Goal: Task Accomplishment & Management: Complete application form

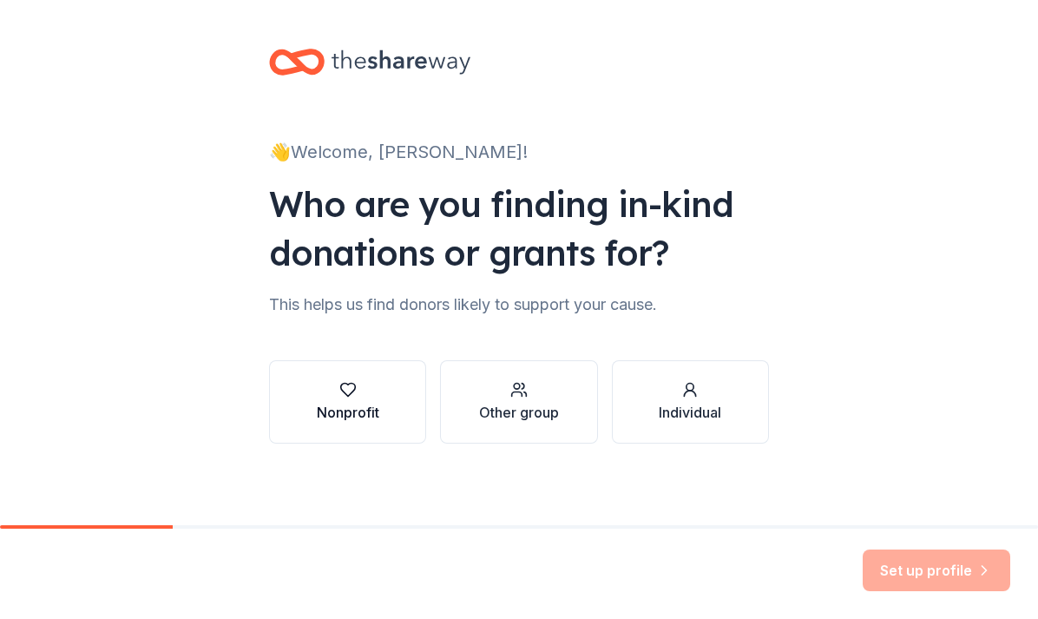
click at [371, 409] on div "Nonprofit" at bounding box center [348, 412] width 63 height 21
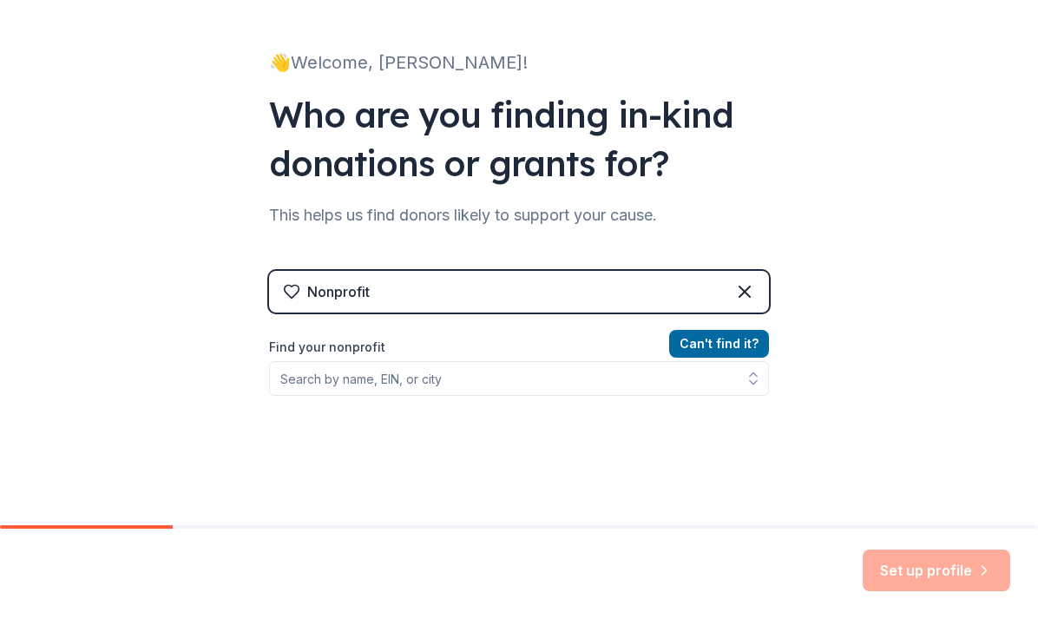
scroll to position [89, 0]
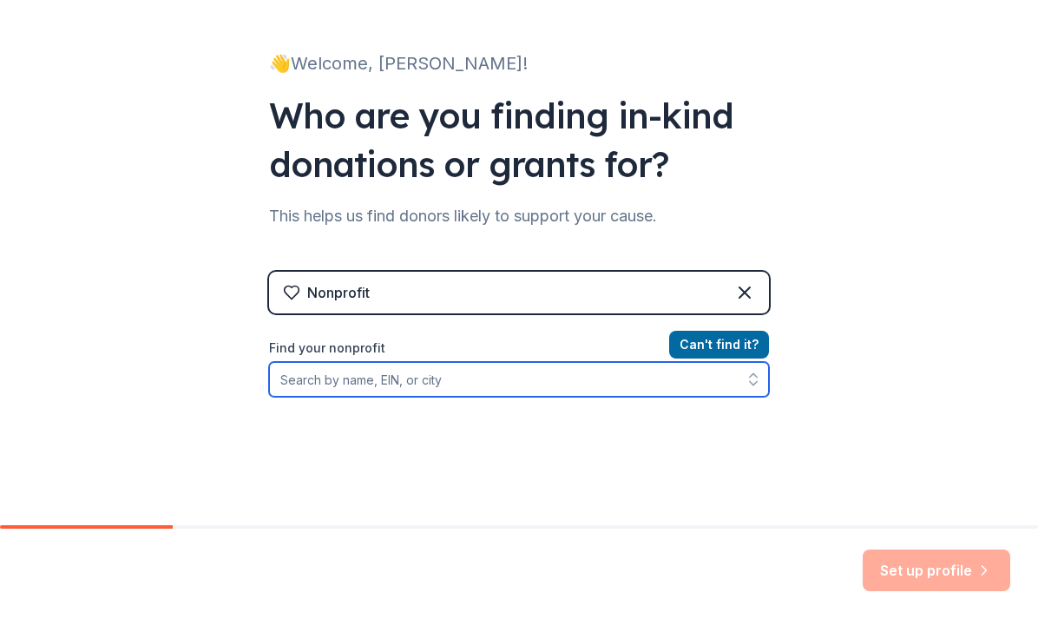
click at [449, 383] on input "Find your nonprofit" at bounding box center [519, 379] width 500 height 35
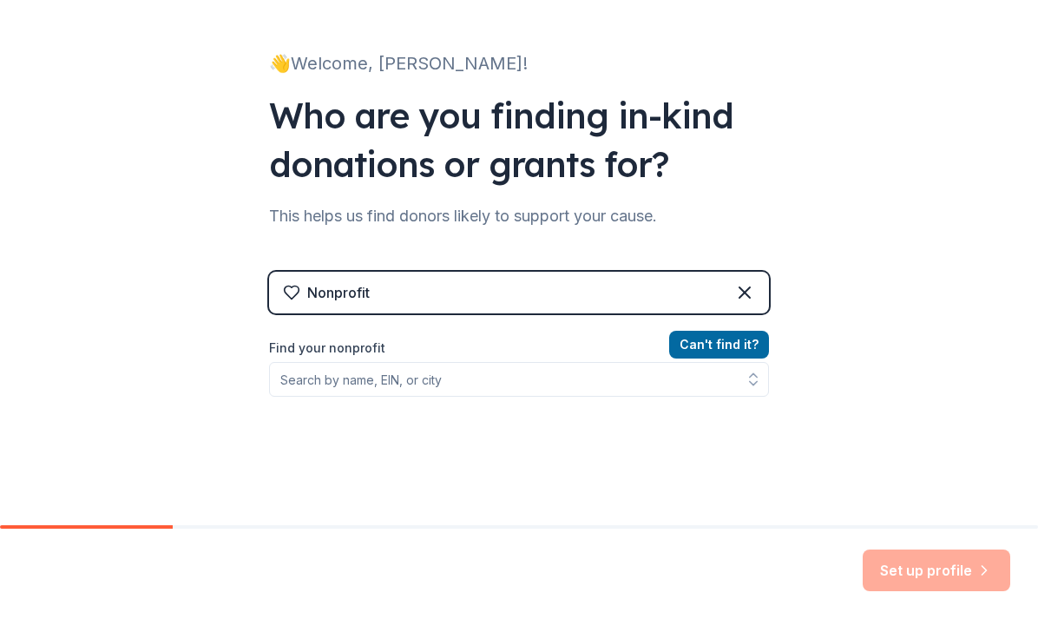
scroll to position [0, 0]
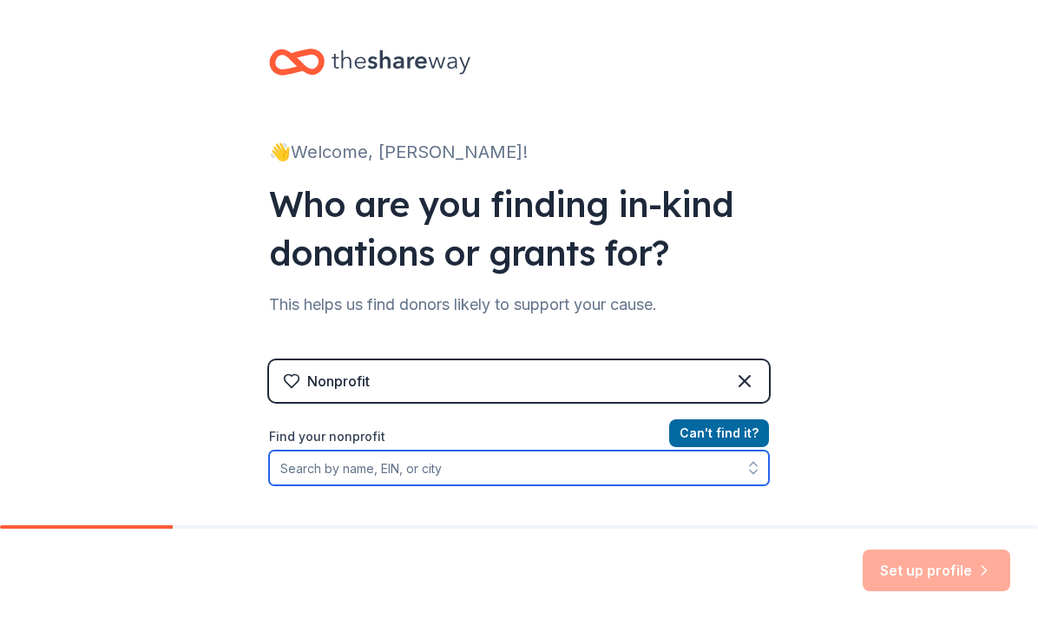
click at [358, 460] on input "Find your nonprofit" at bounding box center [519, 468] width 500 height 35
paste input "[US_EMPLOYER_IDENTIFICATION_NUMBER]"
type input "[US_EMPLOYER_IDENTIFICATION_NUMBER]"
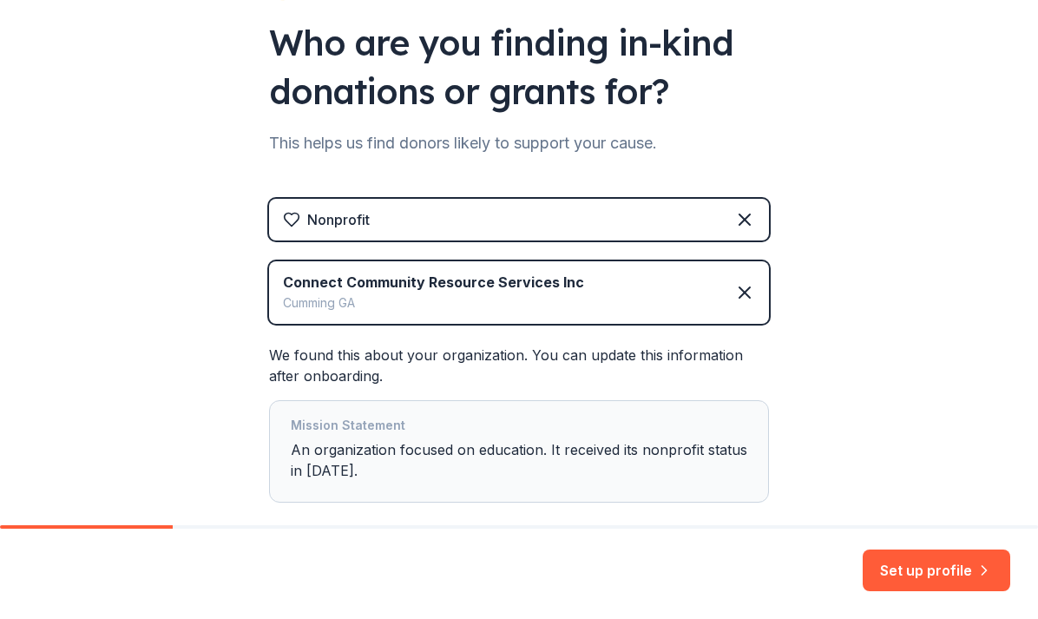
scroll to position [166, 0]
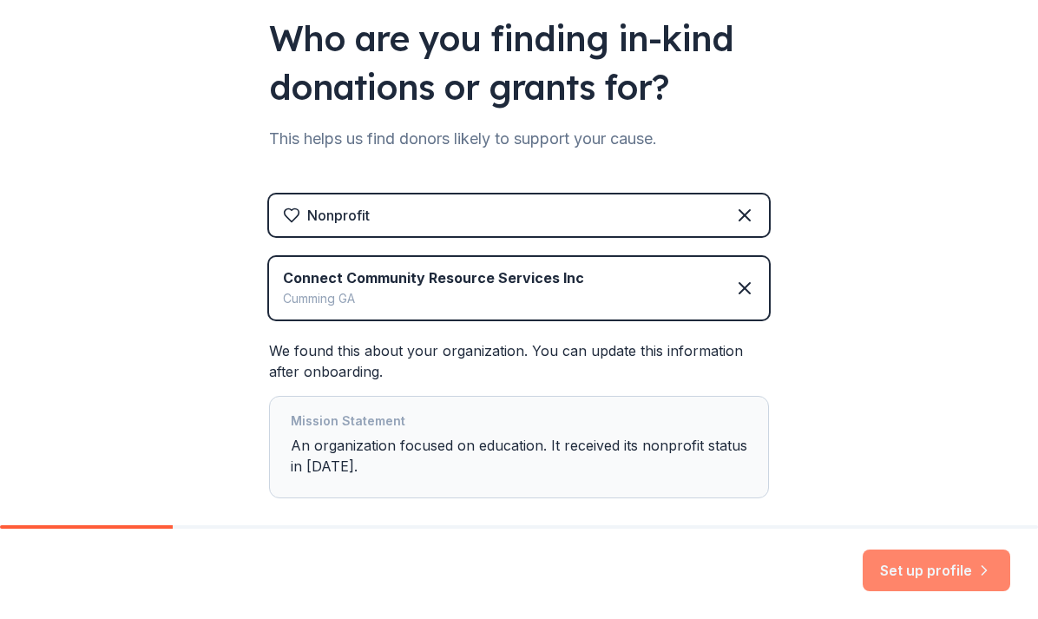
click at [938, 568] on button "Set up profile" at bounding box center [937, 571] width 148 height 42
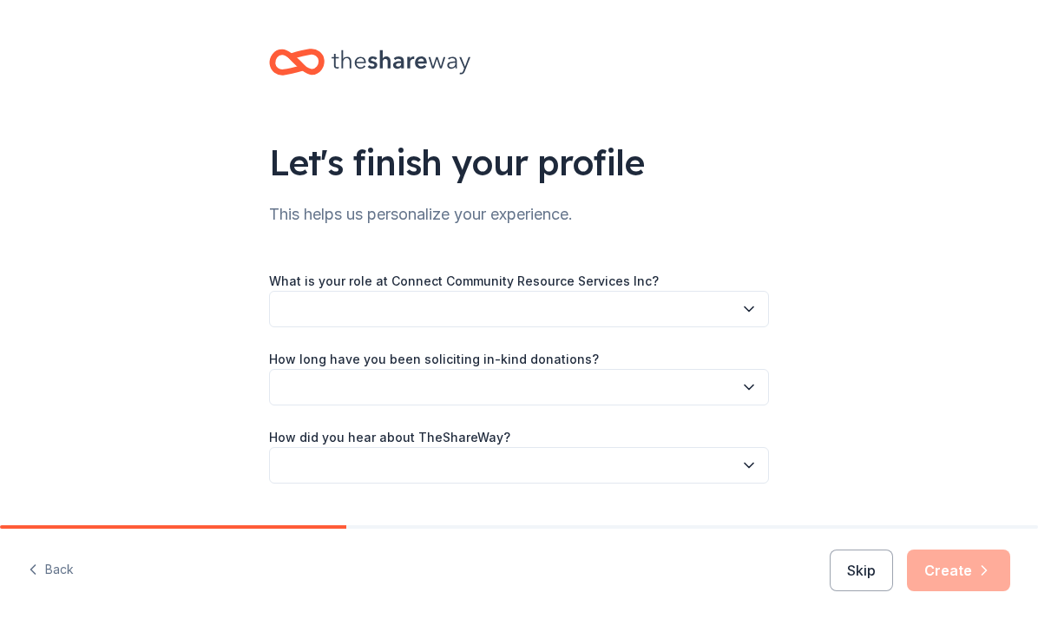
click at [754, 317] on icon "button" at bounding box center [749, 308] width 17 height 17
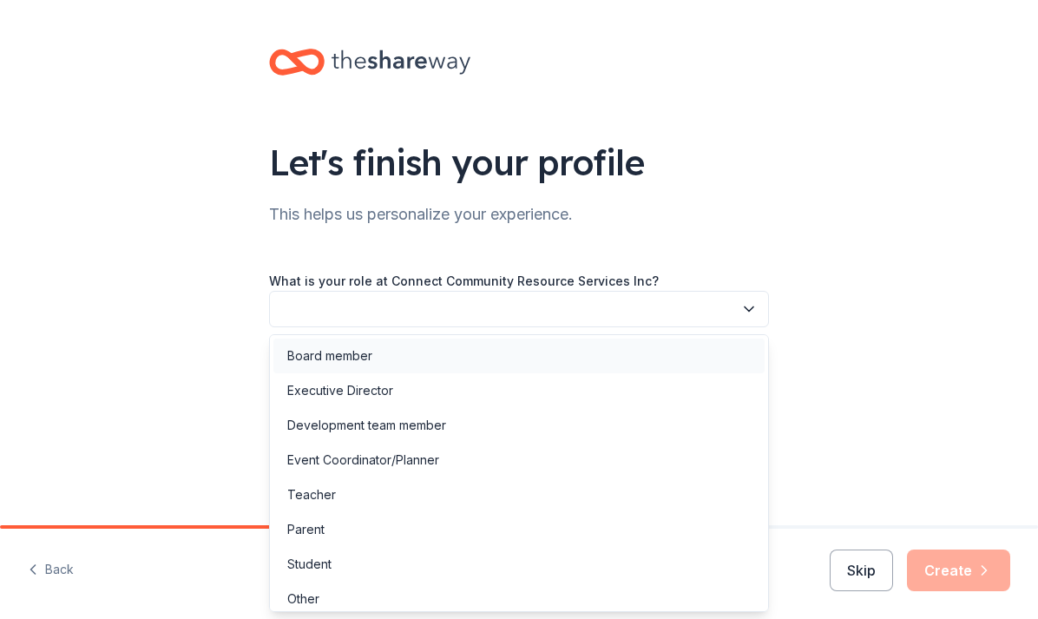
click at [346, 361] on div "Board member" at bounding box center [329, 356] width 85 height 21
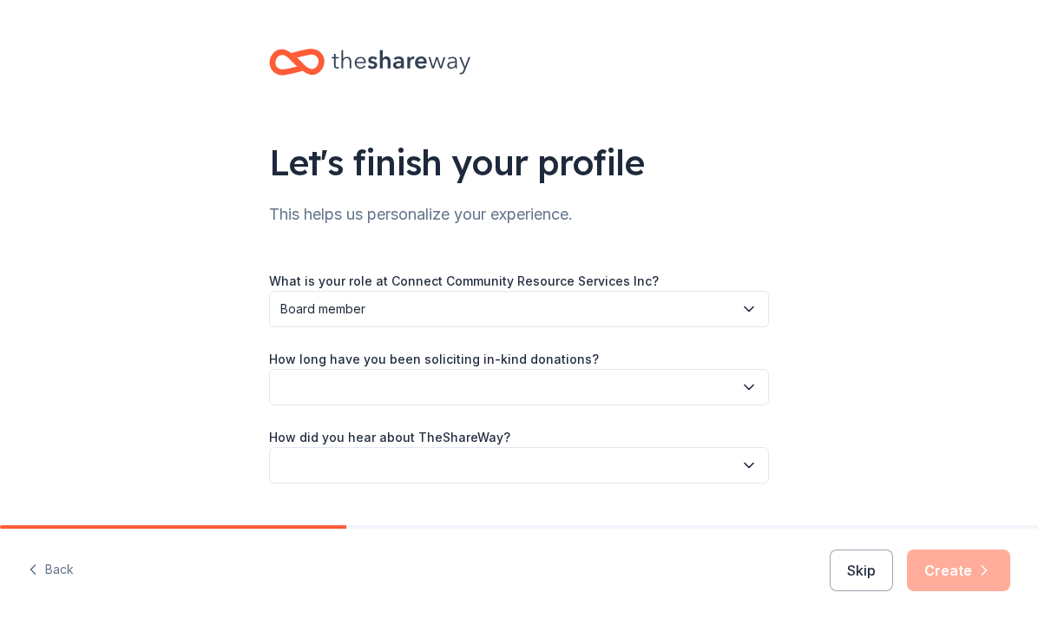
click at [741, 392] on icon "button" at bounding box center [749, 387] width 17 height 17
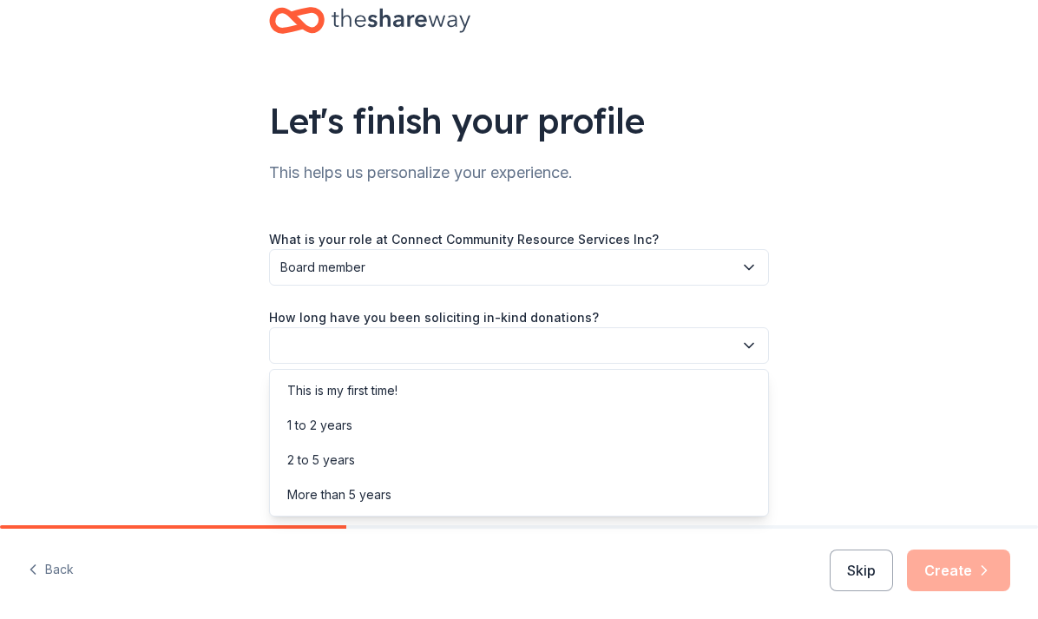
scroll to position [42, 0]
click at [382, 407] on div "This is my first time!" at bounding box center [518, 392] width 491 height 35
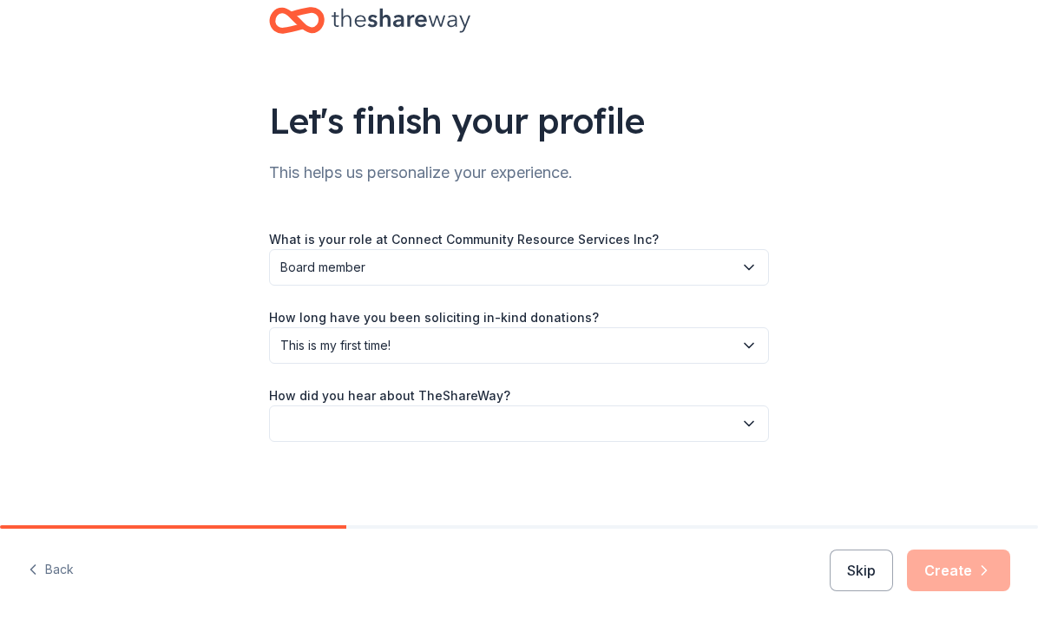
click at [746, 434] on button "button" at bounding box center [519, 423] width 500 height 36
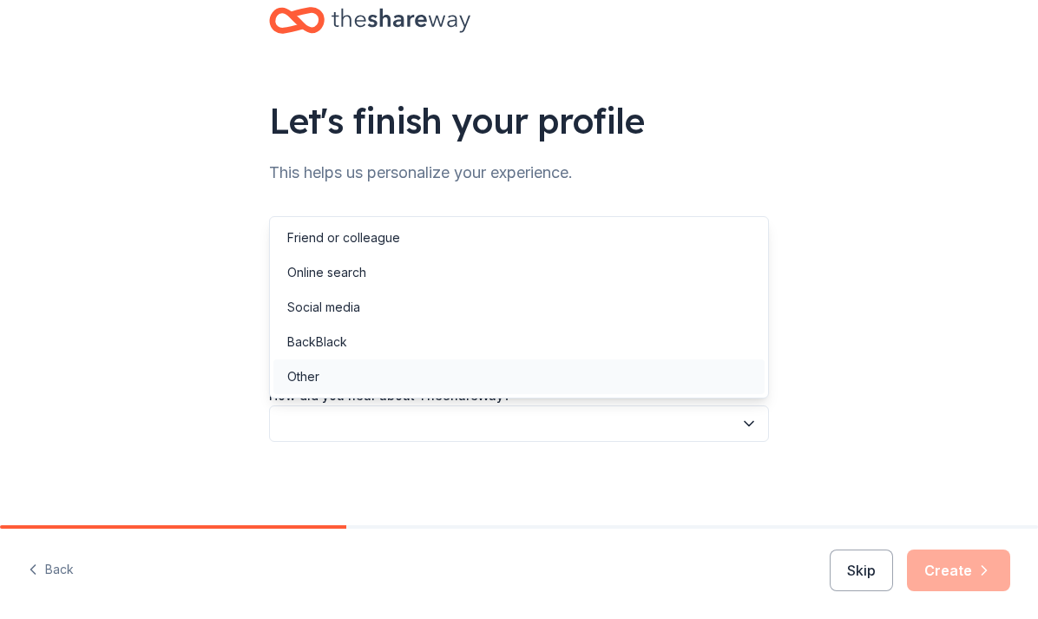
click at [400, 386] on div "Other" at bounding box center [518, 376] width 491 height 35
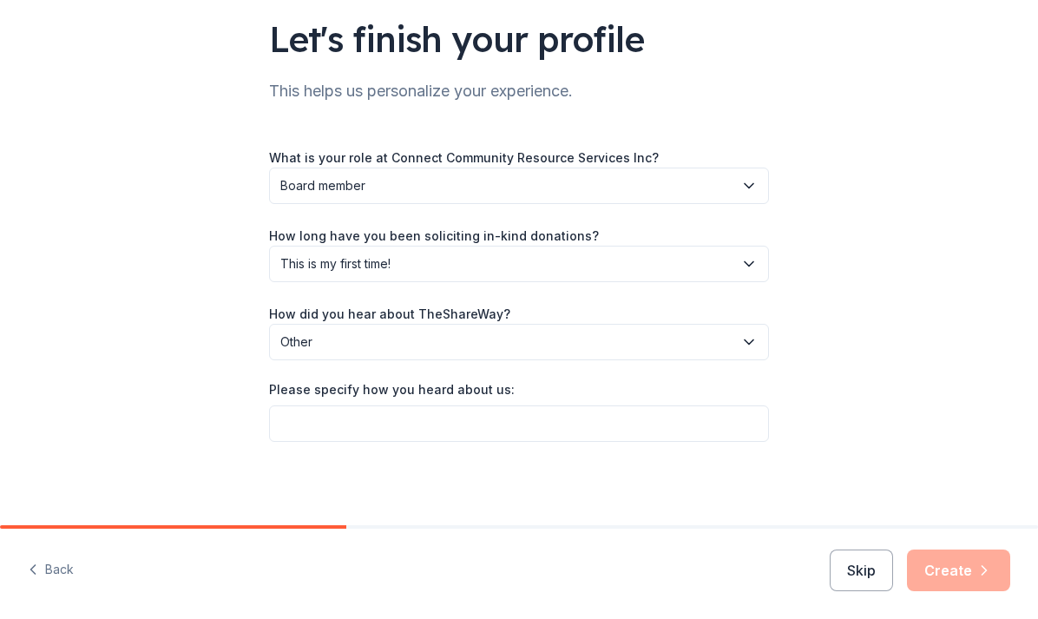
scroll to position [122, 0]
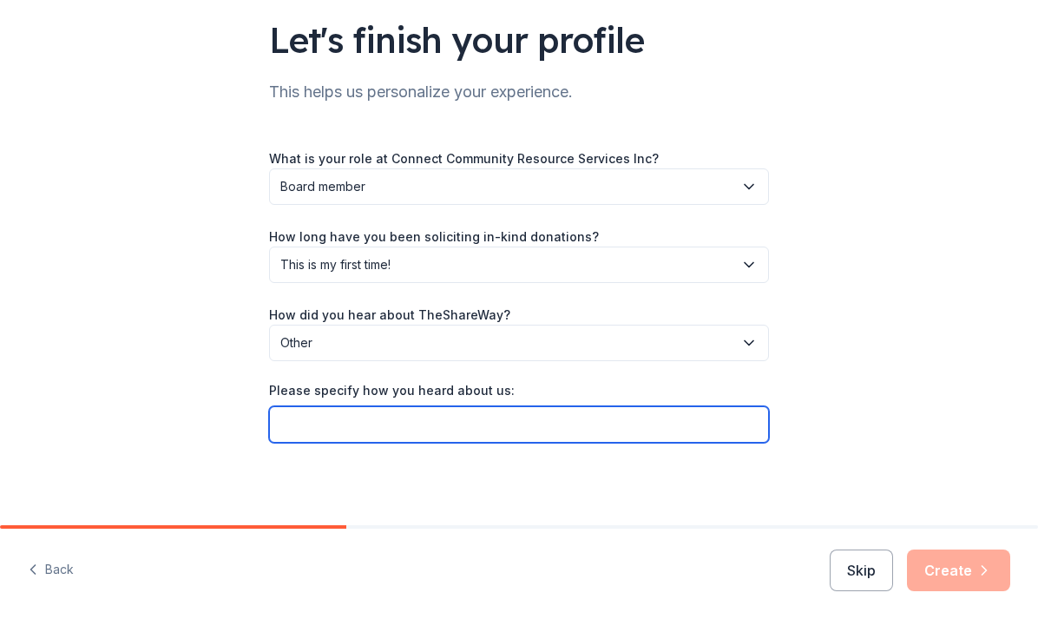
click at [729, 433] on input "Please specify how you heard about us:" at bounding box center [519, 424] width 500 height 36
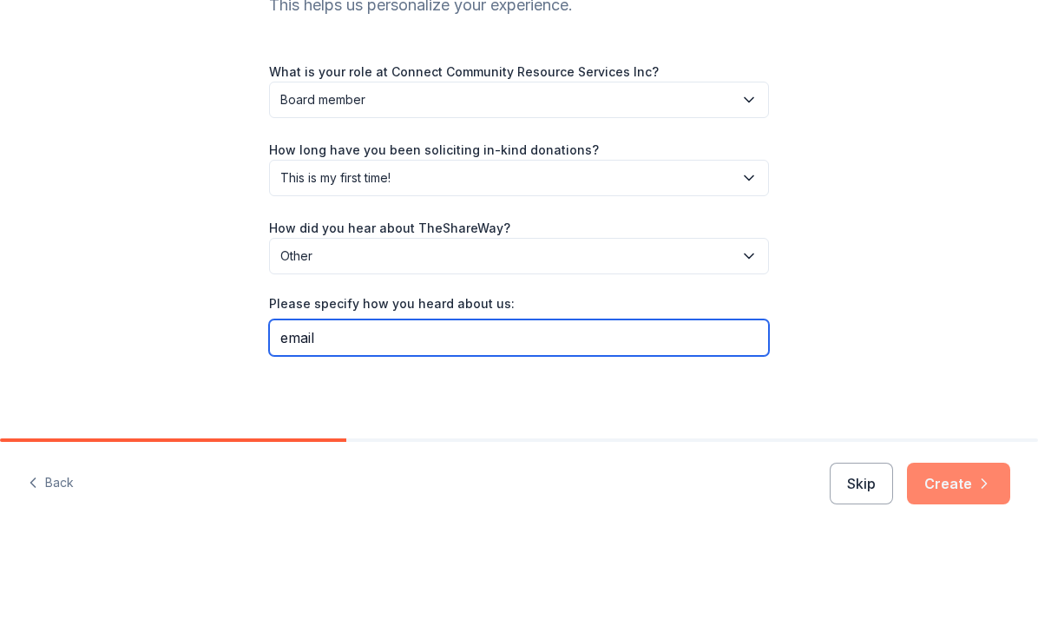
type input "email"
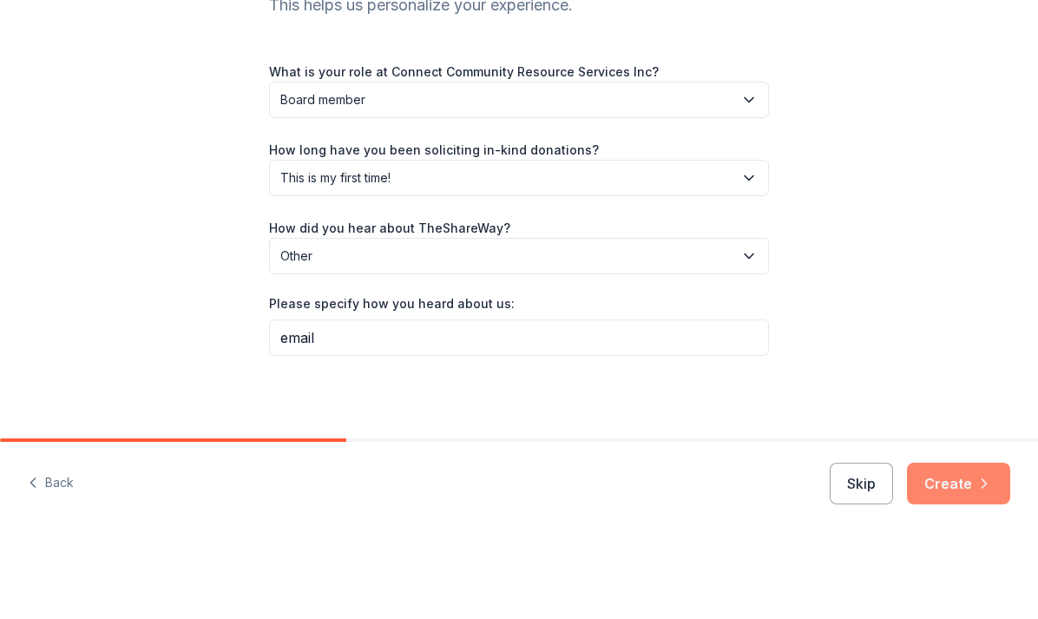
click at [979, 562] on icon "button" at bounding box center [984, 570] width 17 height 17
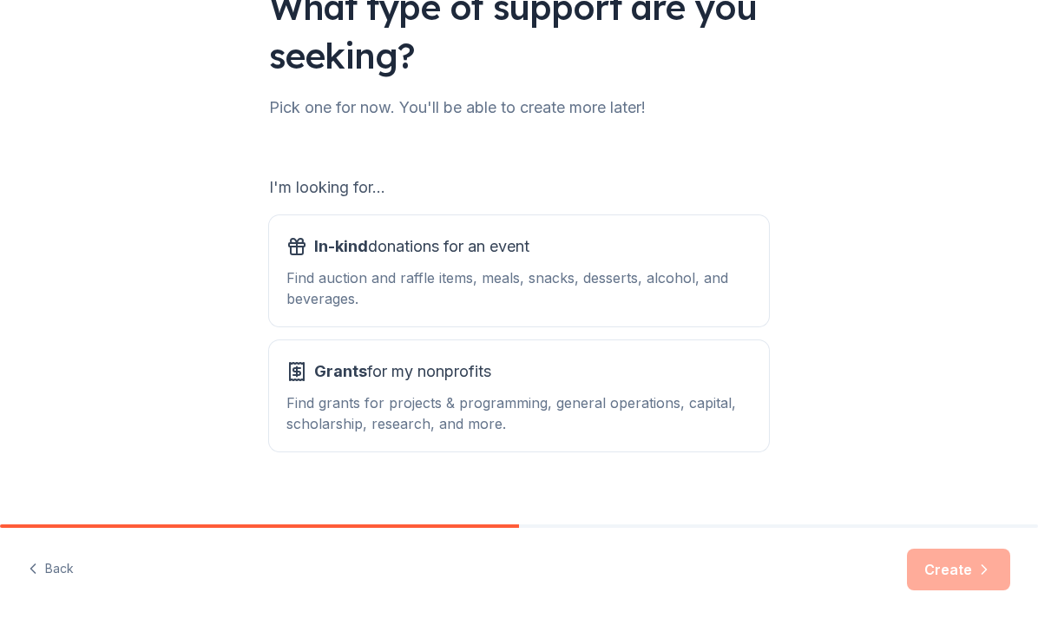
scroll to position [168, 0]
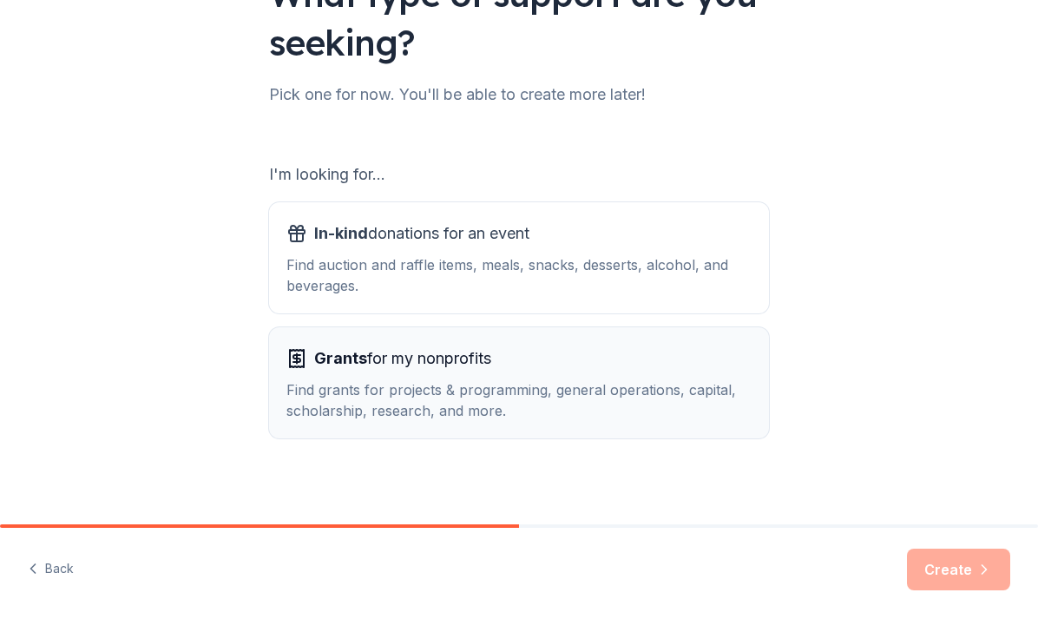
click at [454, 382] on div "Find grants for projects & programming, general operations, capital, scholarshi…" at bounding box center [519, 401] width 465 height 42
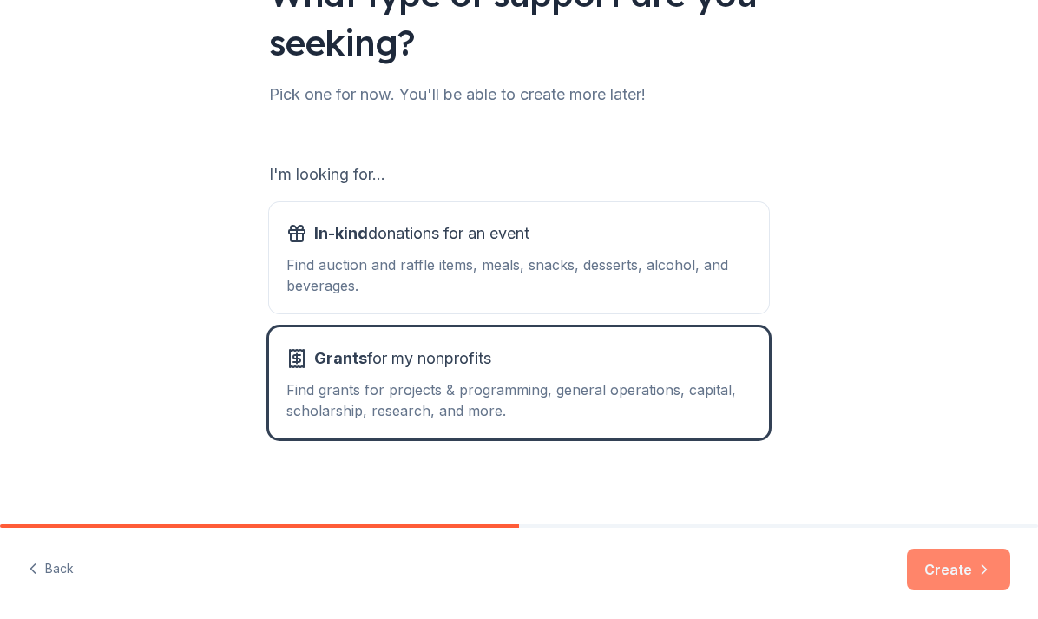
click at [966, 560] on button "Create" at bounding box center [958, 571] width 103 height 42
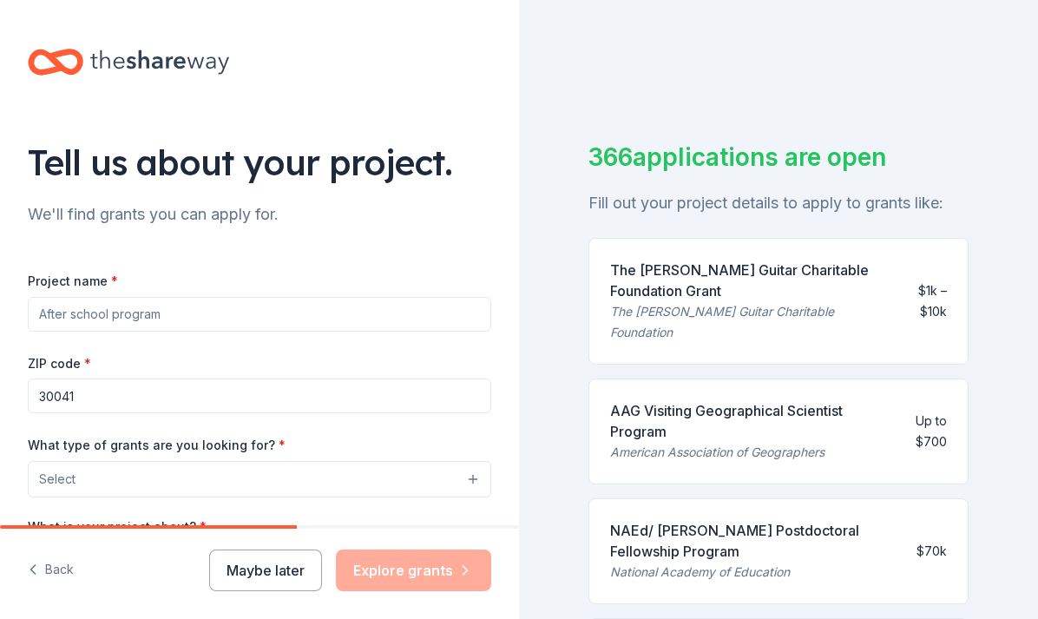
click at [404, 324] on input "Project name *" at bounding box center [260, 314] width 464 height 35
type input "s"
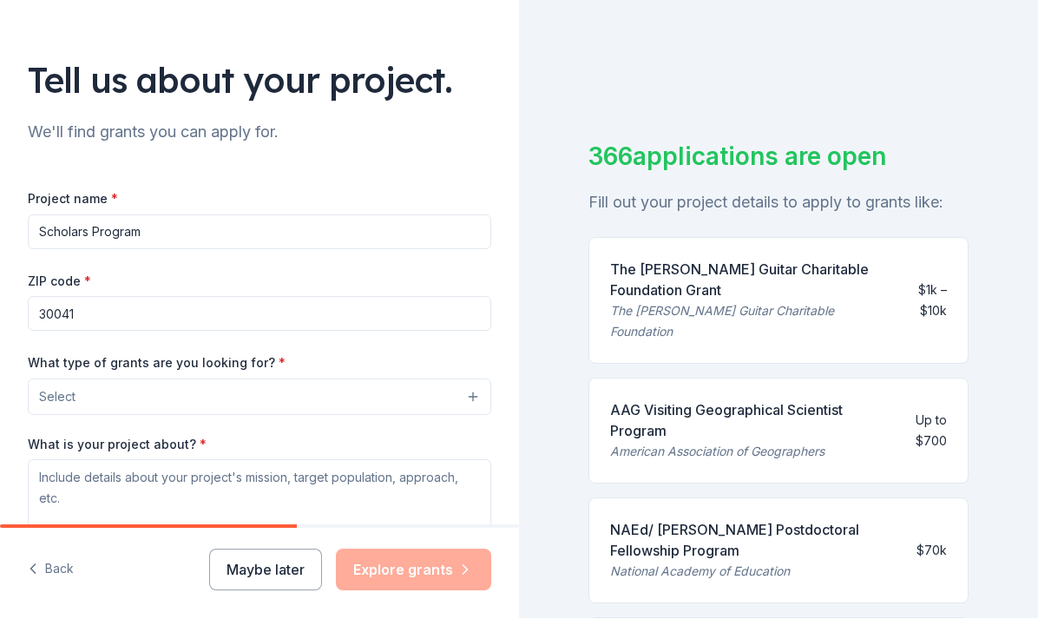
scroll to position [87, 0]
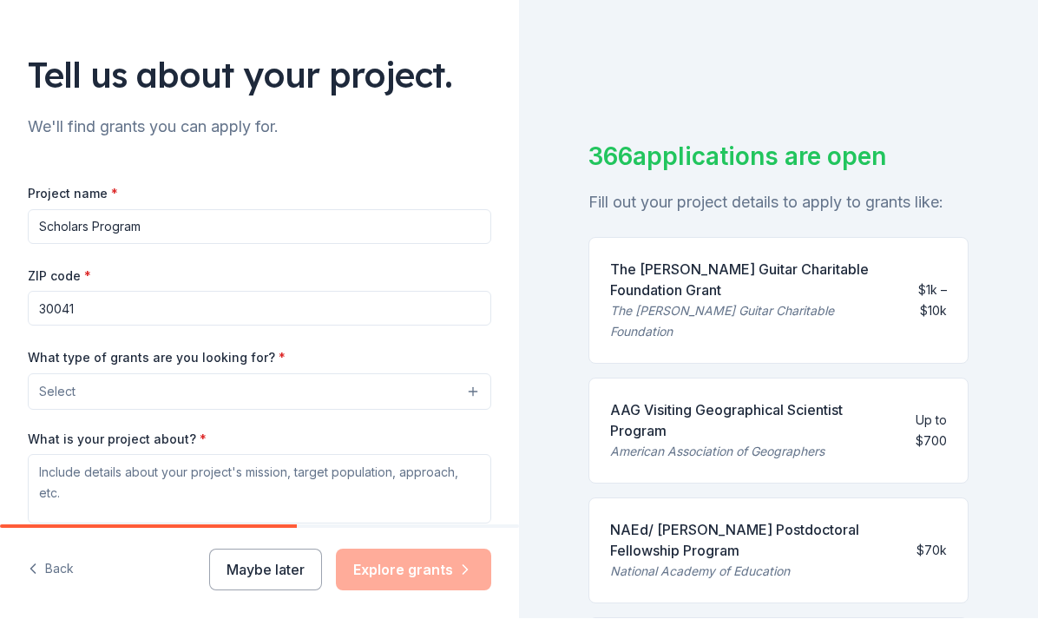
type input "Scholars Program"
click at [404, 403] on button "Select" at bounding box center [260, 392] width 464 height 36
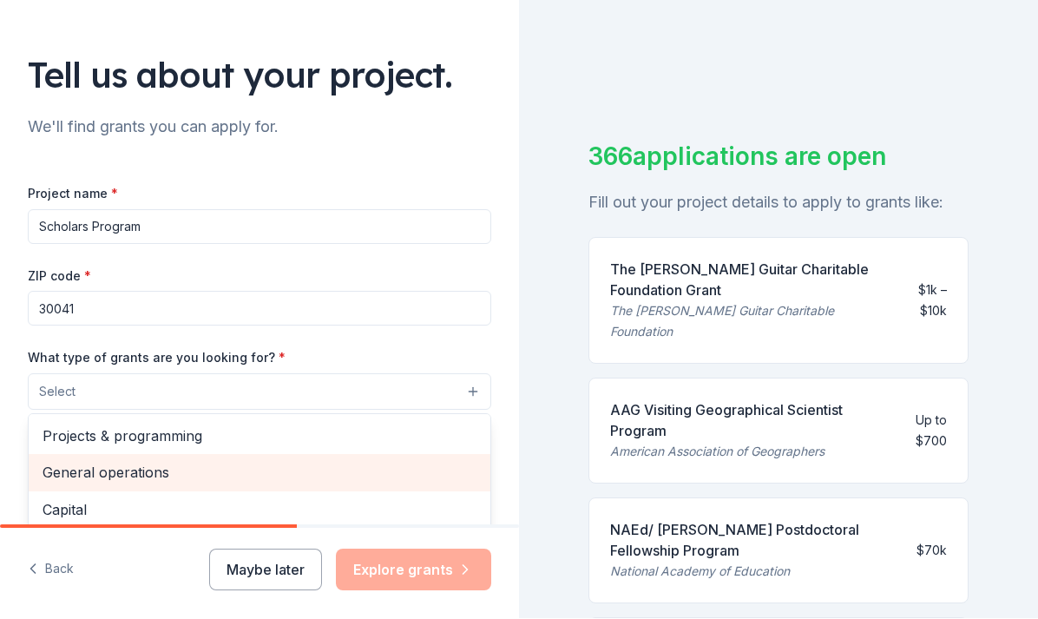
click at [141, 479] on span "General operations" at bounding box center [260, 473] width 434 height 23
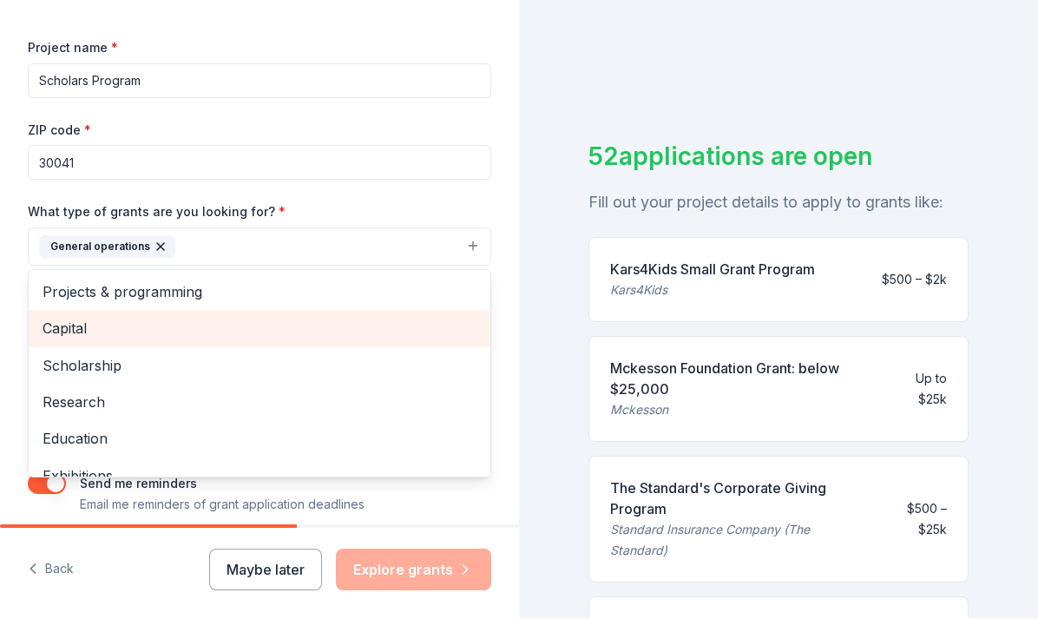
scroll to position [232, 0]
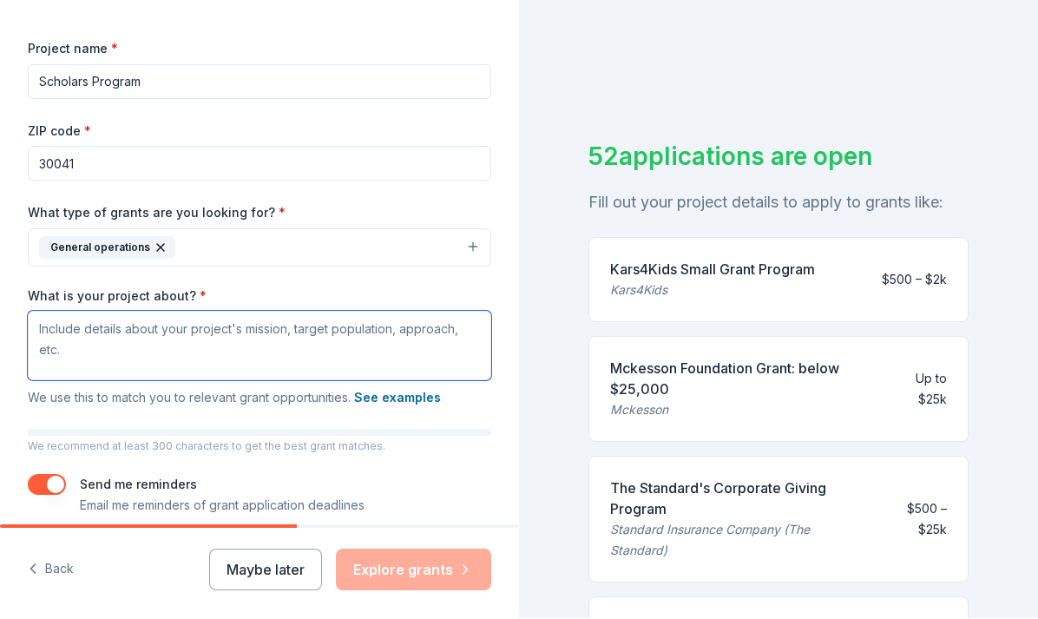
click at [422, 350] on textarea "What is your project about? *" at bounding box center [260, 345] width 464 height 69
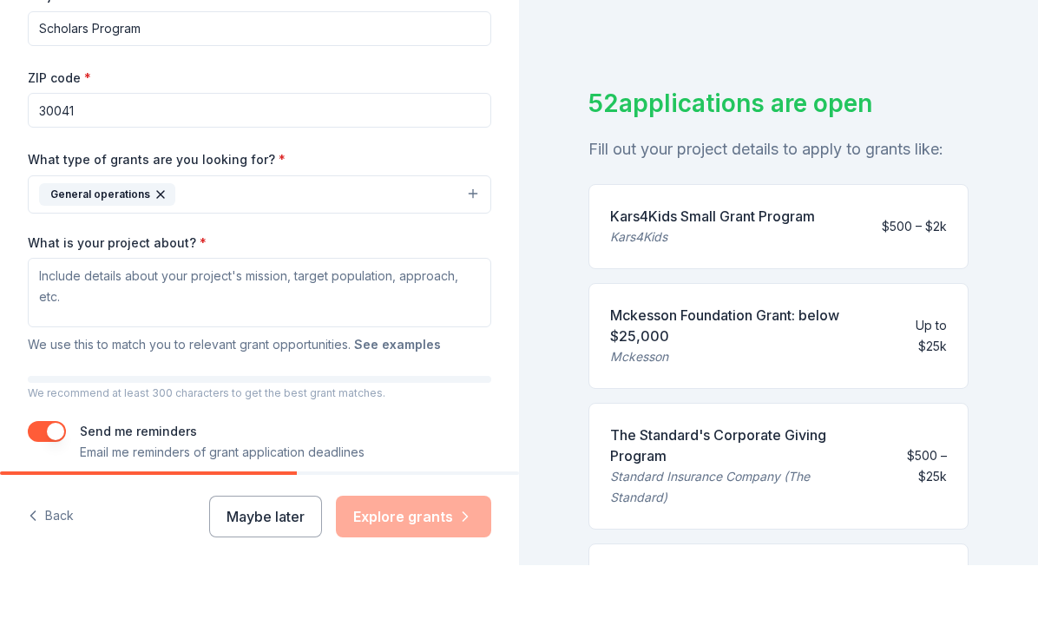
click at [417, 388] on button "See examples" at bounding box center [397, 398] width 87 height 21
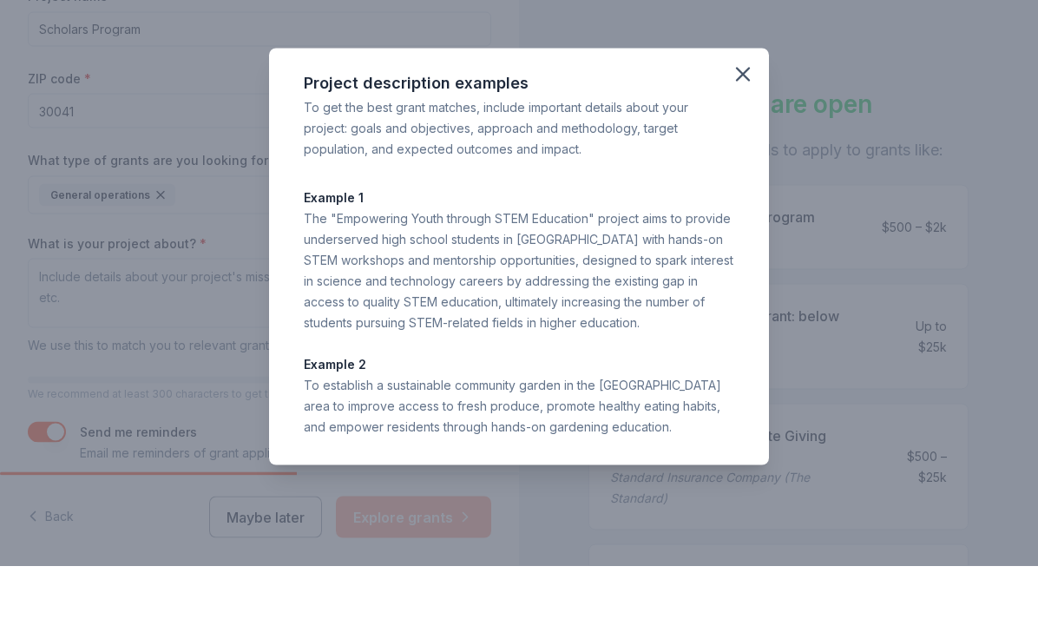
scroll to position [54, 0]
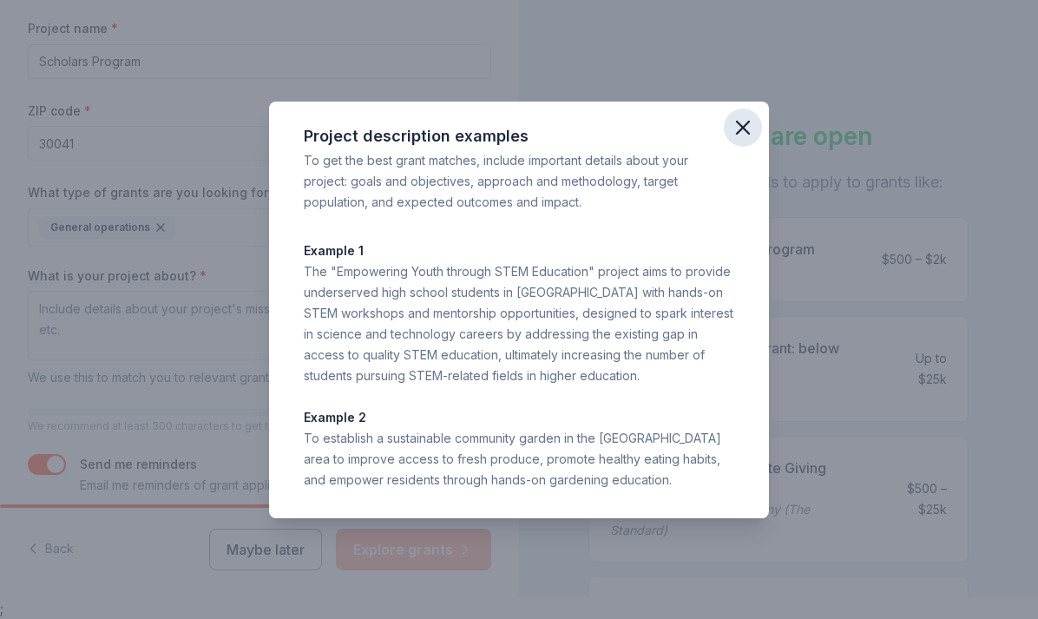
click at [748, 123] on icon "button" at bounding box center [743, 128] width 12 height 12
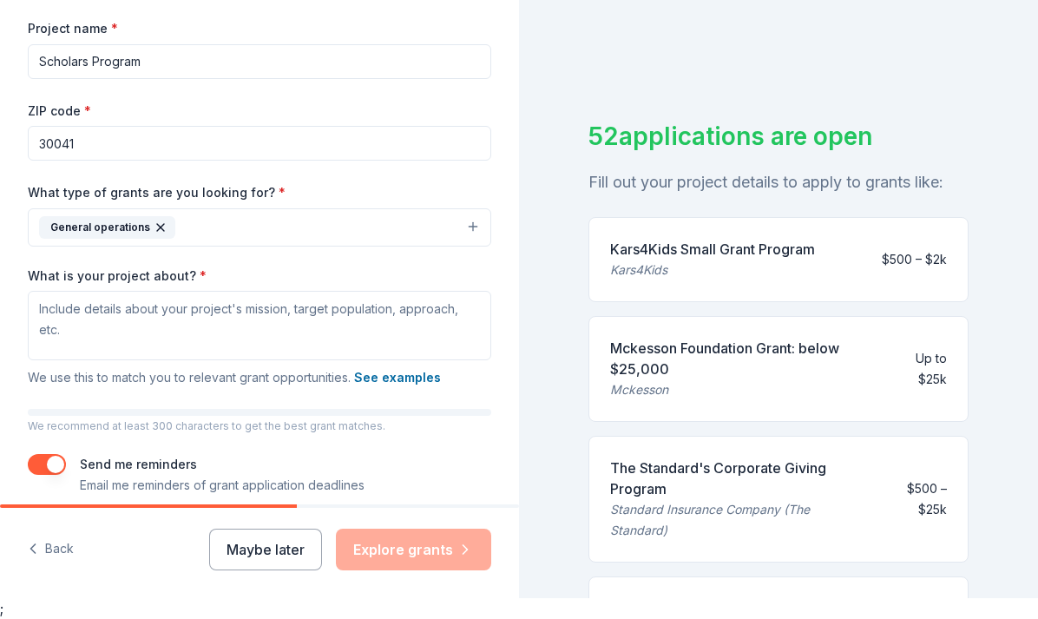
click at [79, 291] on textarea "What is your project about? *" at bounding box center [260, 325] width 464 height 69
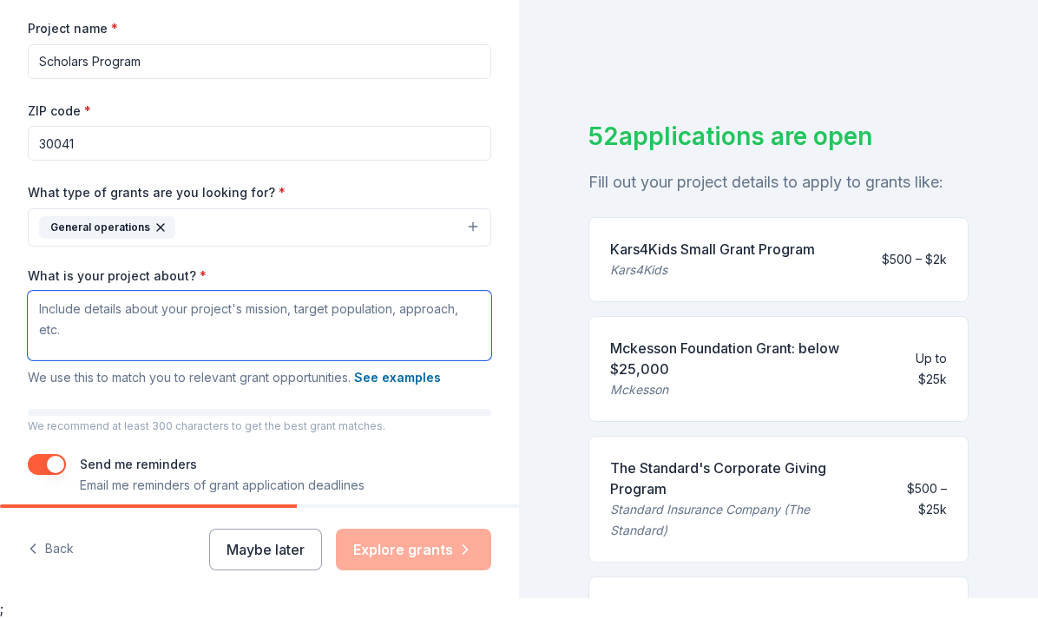
scroll to position [53, 0]
click at [89, 291] on textarea "What is your project about? *" at bounding box center [260, 325] width 464 height 69
paste textarea "Connect Community Resource Services (CCRS) mission is to assist and empower fir…"
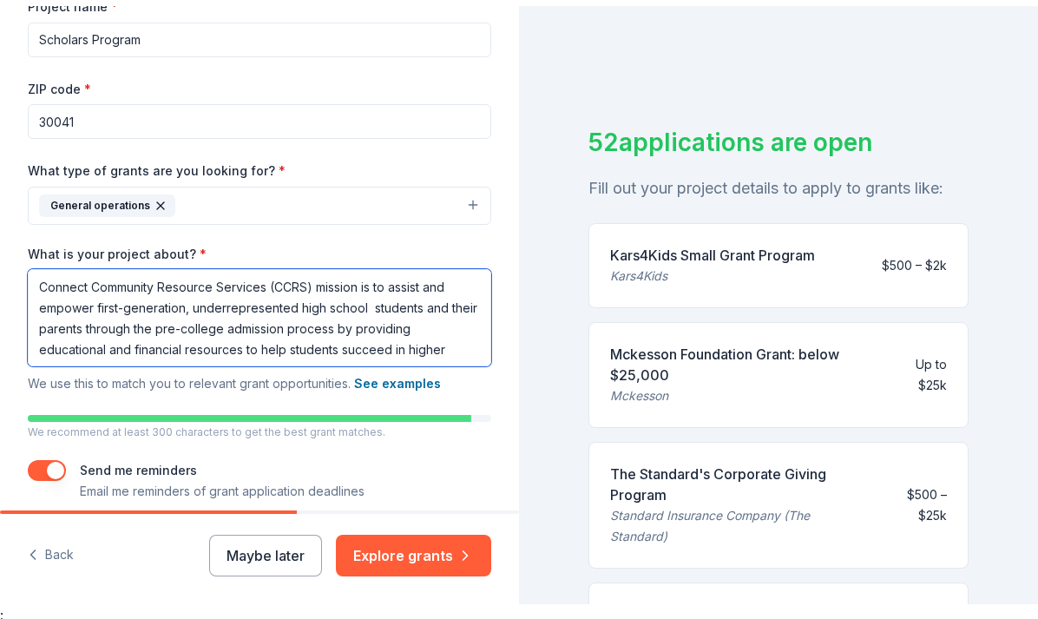
scroll to position [76, 0]
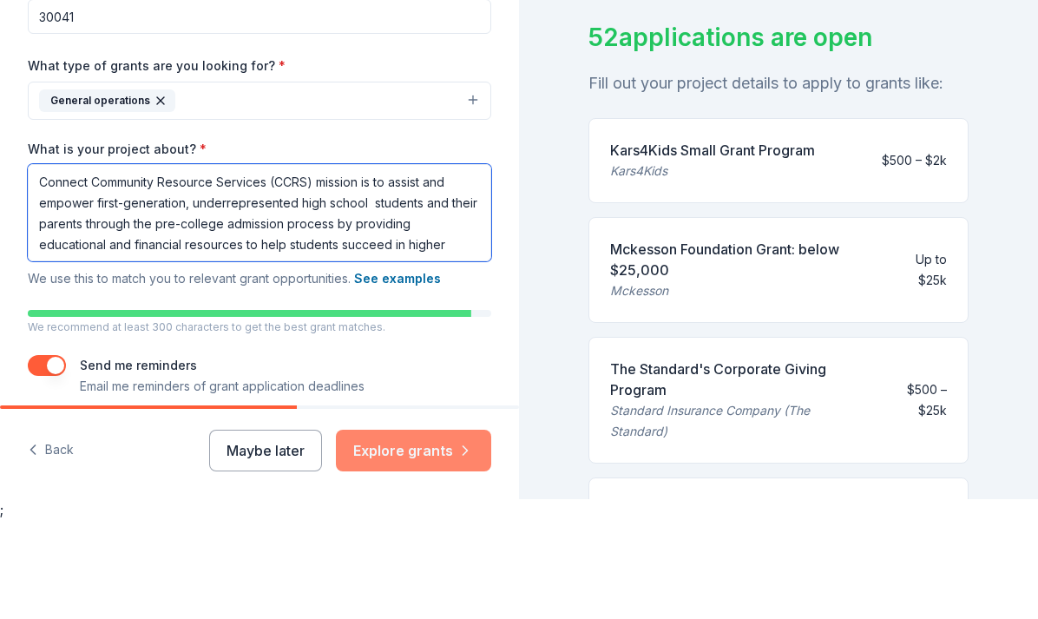
type textarea "Connect Community Resource Services (CCRS) mission is to assist and empower fir…"
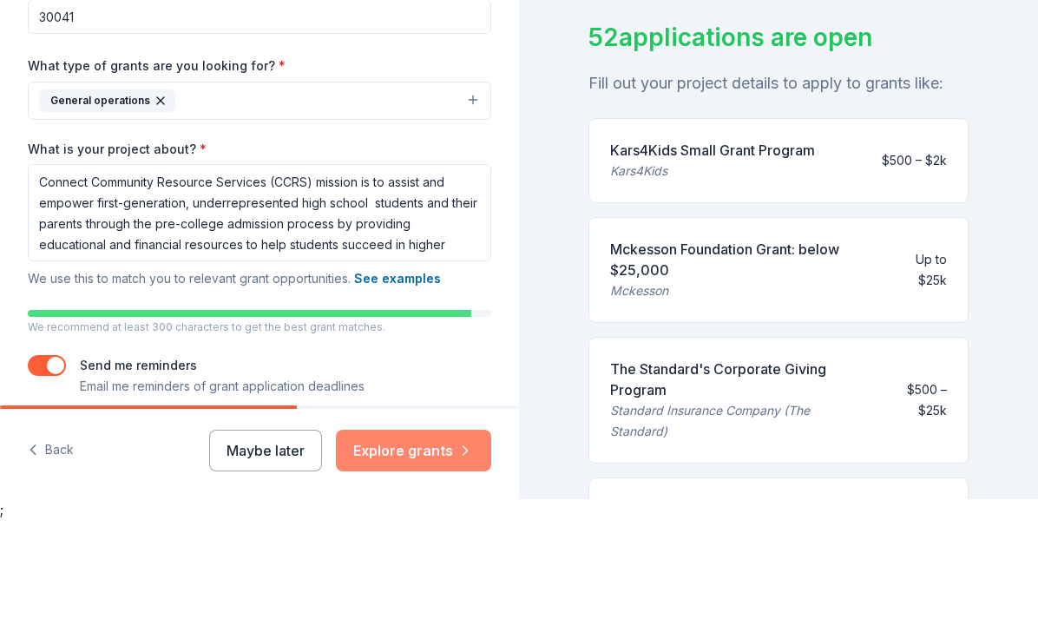
click at [434, 529] on button "Explore grants" at bounding box center [413, 550] width 155 height 42
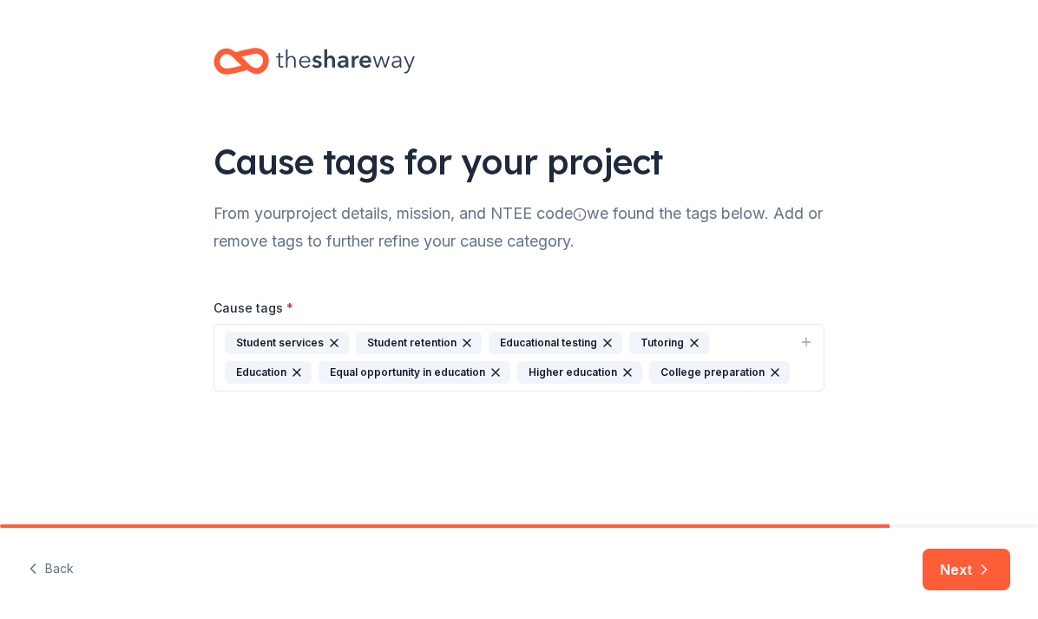
click at [810, 339] on icon "button" at bounding box center [807, 343] width 14 height 14
type input "first generation"
click at [764, 486] on div "Cause tags for your project From your project details, mission, and NTEE code w…" at bounding box center [519, 262] width 1038 height 525
click at [810, 342] on icon "button" at bounding box center [807, 343] width 14 height 14
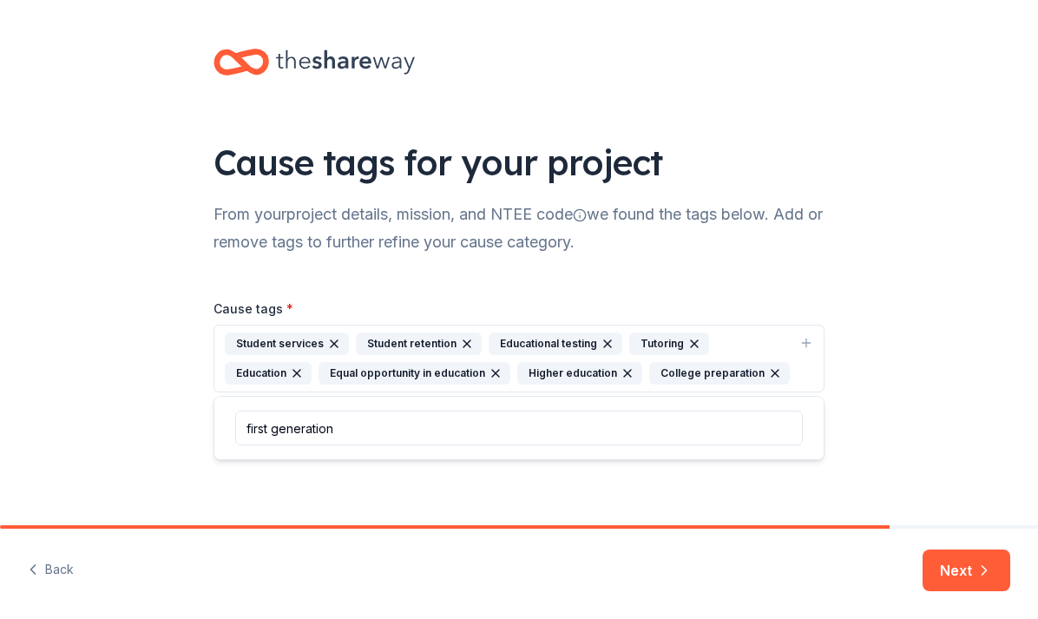
click at [539, 423] on input "first generation" at bounding box center [519, 428] width 568 height 35
click at [806, 330] on button "Student services Student retention Educational testing Tutoring Education Equal…" at bounding box center [519, 359] width 611 height 68
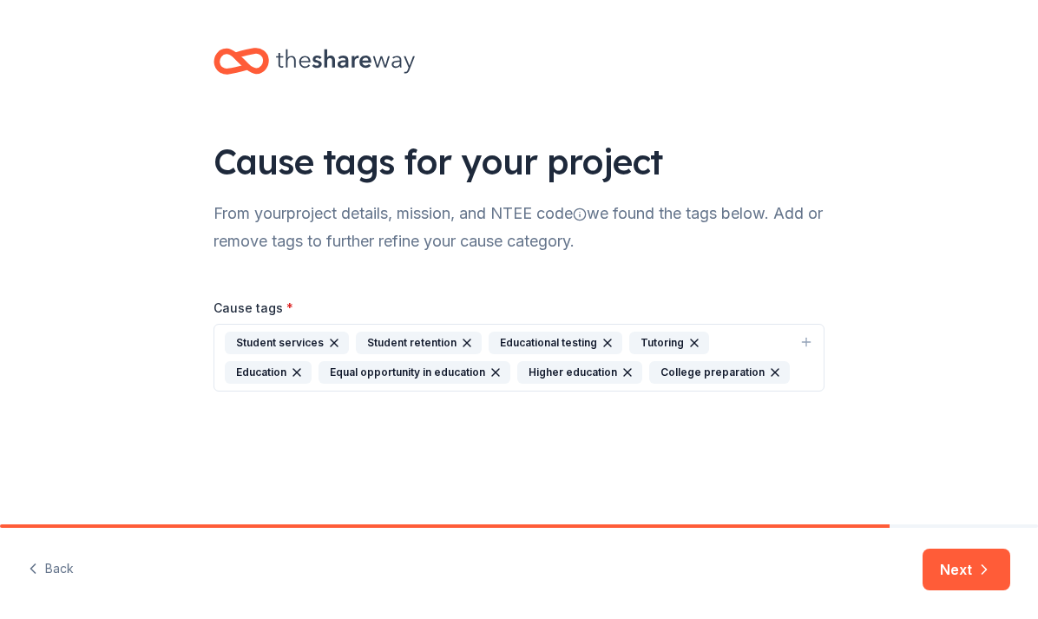
click at [727, 339] on div "Student services Student retention Educational testing Tutoring Education Equal…" at bounding box center [509, 359] width 568 height 52
click at [688, 341] on icon "button" at bounding box center [695, 344] width 14 height 14
click at [748, 374] on div "Student services Student retention Educational testing Education Equal opportun…" at bounding box center [509, 359] width 568 height 52
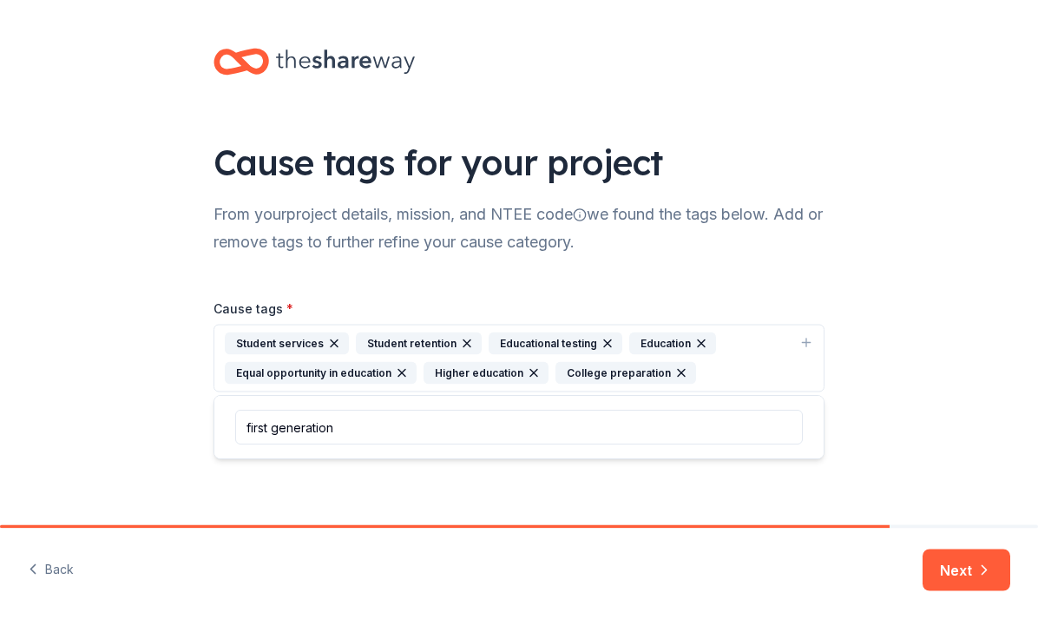
click at [896, 423] on div "Cause tags for your project From your project details, mission, and NTEE code w…" at bounding box center [519, 238] width 1038 height 476
click at [774, 359] on div "Student services Student retention Educational testing Education Equal opportun…" at bounding box center [509, 359] width 568 height 52
click at [743, 424] on input "first generation" at bounding box center [519, 428] width 568 height 35
type input "first generation tutoring"
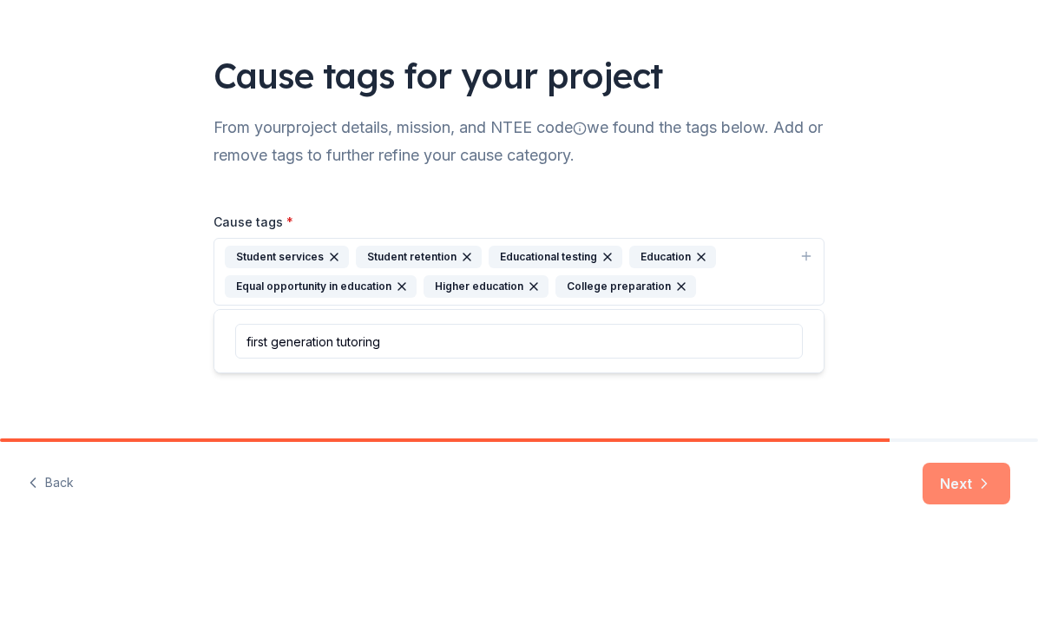
click at [977, 562] on icon "button" at bounding box center [984, 570] width 17 height 17
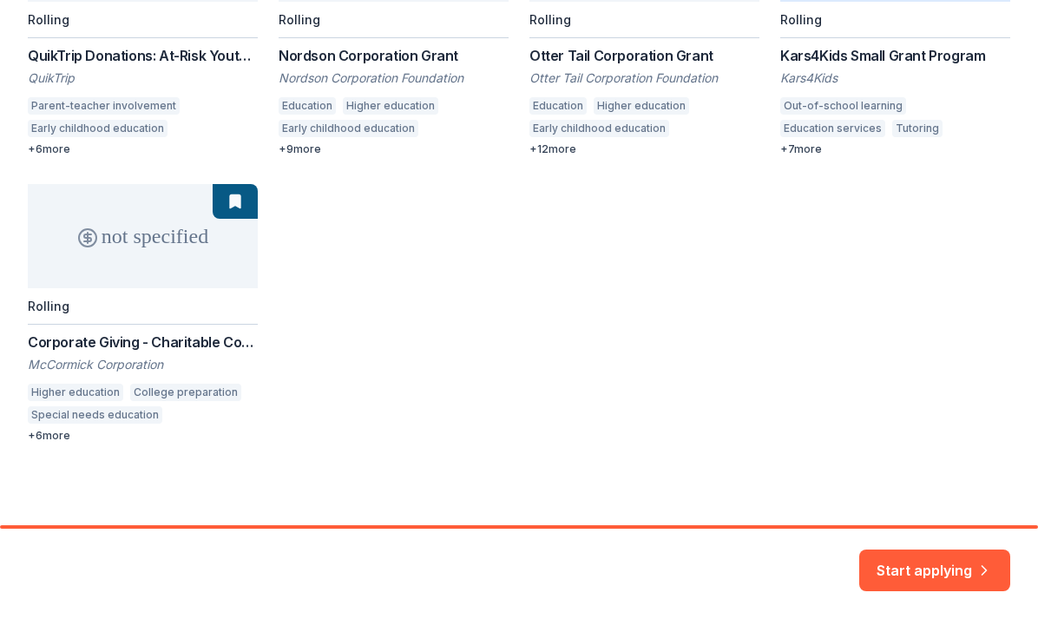
scroll to position [415, 0]
click at [50, 442] on div "not specified Rolling QuikTrip Donations: At-Risk Youth and Early Childhood Edu…" at bounding box center [519, 169] width 983 height 545
click at [46, 442] on div "not specified Rolling QuikTrip Donations: At-Risk Youth and Early Childhood Edu…" at bounding box center [519, 169] width 983 height 545
click at [40, 468] on div "We found 52 grants for your project Here are the top 5 grants for your project …" at bounding box center [519, 58] width 1038 height 933
click at [42, 442] on div "not specified Rolling QuikTrip Donations: At-Risk Youth and Early Childhood Edu…" at bounding box center [519, 169] width 983 height 545
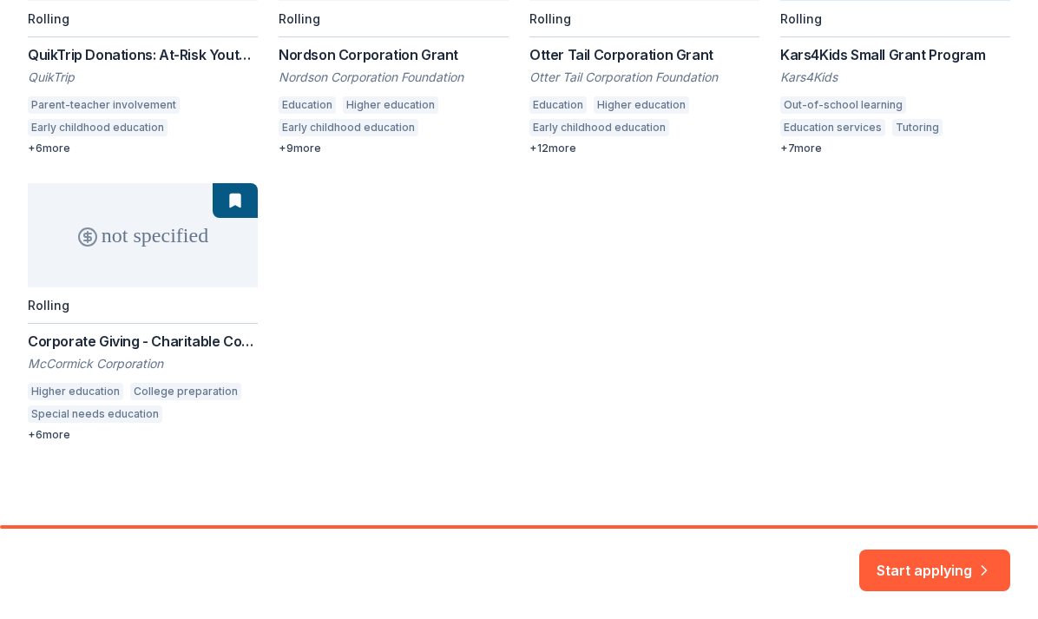
click at [45, 442] on div "not specified Rolling QuikTrip Donations: At-Risk Youth and Early Childhood Edu…" at bounding box center [519, 169] width 983 height 545
click at [63, 433] on div "not specified Rolling QuikTrip Donations: At-Risk Youth and Early Childhood Edu…" at bounding box center [519, 169] width 983 height 545
click at [44, 442] on div "not specified Rolling QuikTrip Donations: At-Risk Youth and Early Childhood Edu…" at bounding box center [519, 169] width 983 height 545
click at [47, 471] on div "We found 52 grants for your project Here are the top 5 grants for your project …" at bounding box center [519, 58] width 1038 height 933
click at [45, 467] on div "We found 52 grants for your project Here are the top 5 grants for your project …" at bounding box center [519, 58] width 1038 height 933
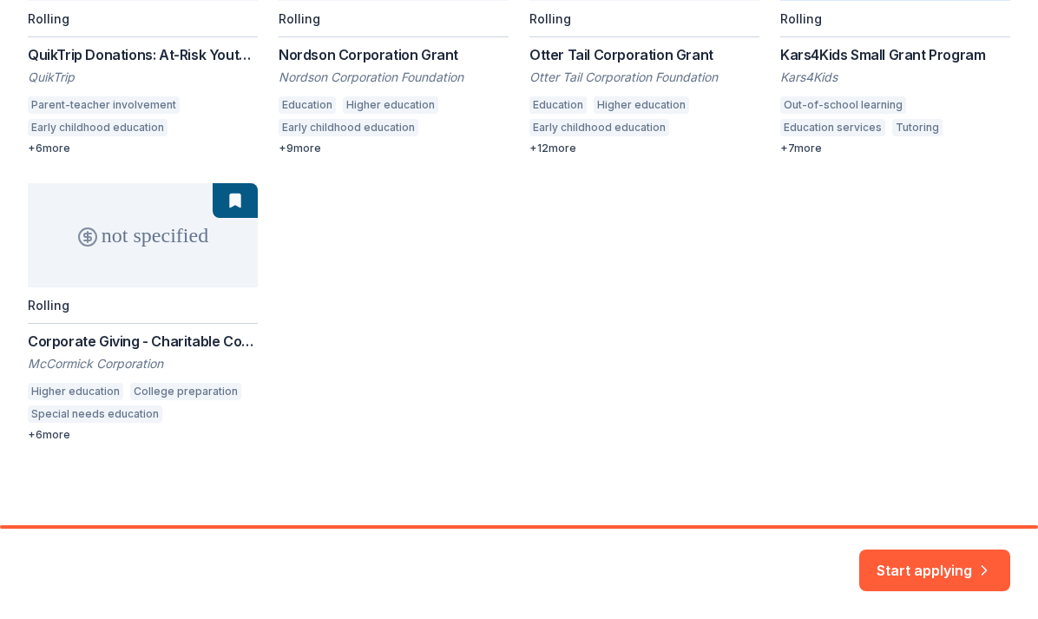
click at [806, 162] on div "not specified Rolling QuikTrip Donations: At-Risk Youth and Early Childhood Edu…" at bounding box center [519, 169] width 983 height 545
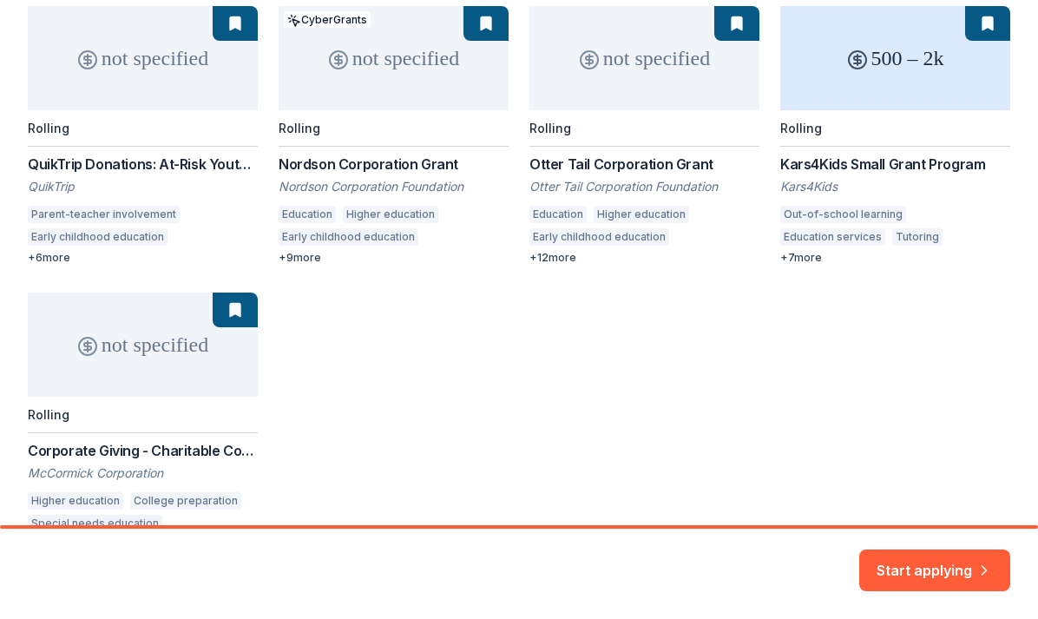
scroll to position [302, 0]
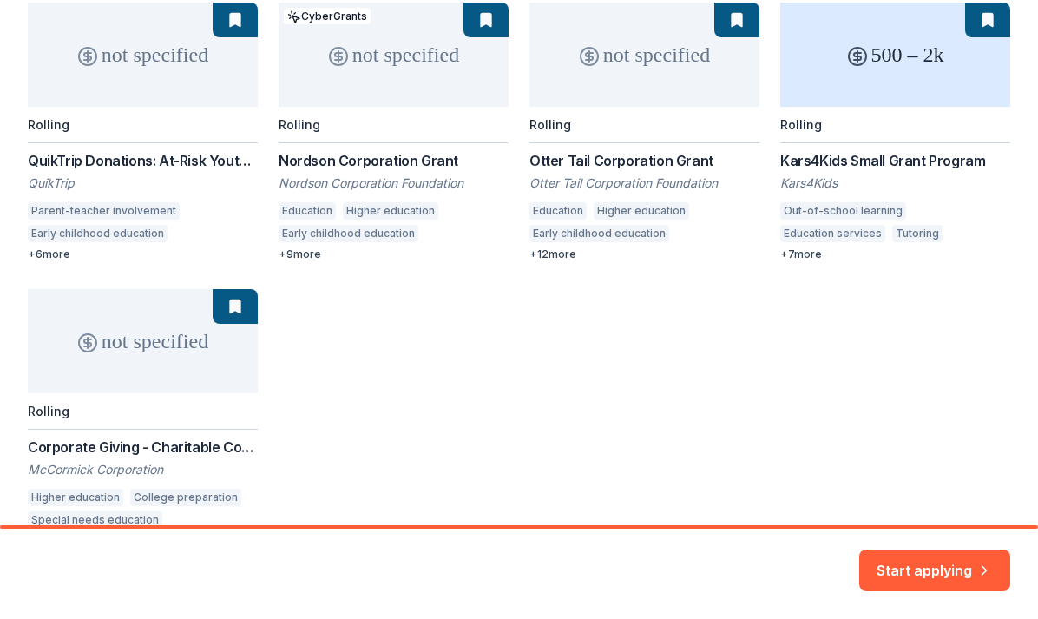
click at [206, 354] on div "not specified Rolling QuikTrip Donations: At-Risk Youth and Early Childhood Edu…" at bounding box center [519, 275] width 983 height 545
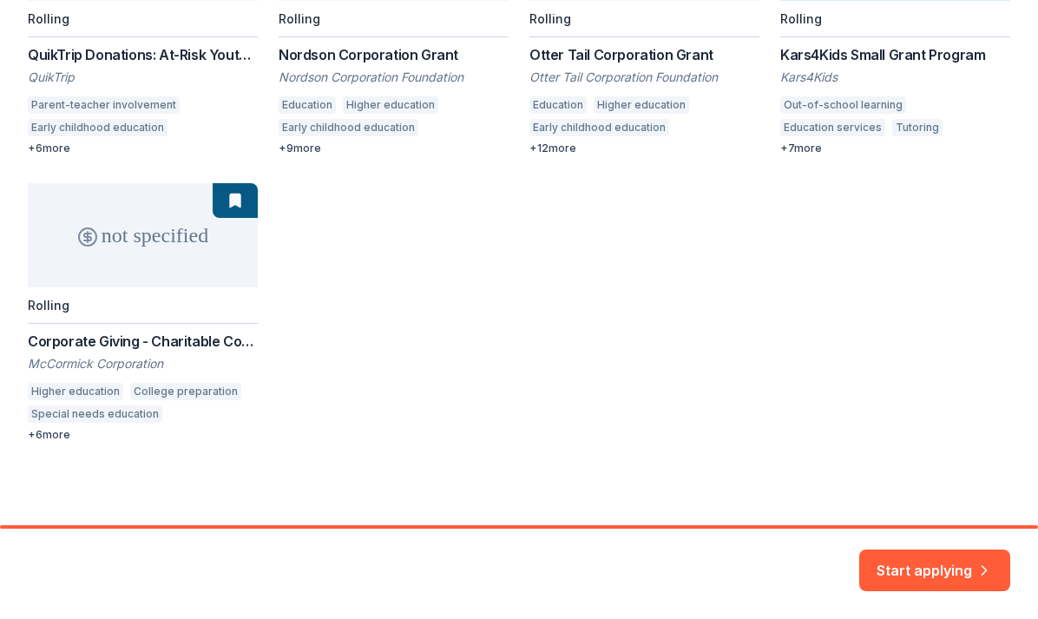
scroll to position [439, 0]
click at [973, 552] on button "Start applying" at bounding box center [935, 561] width 151 height 42
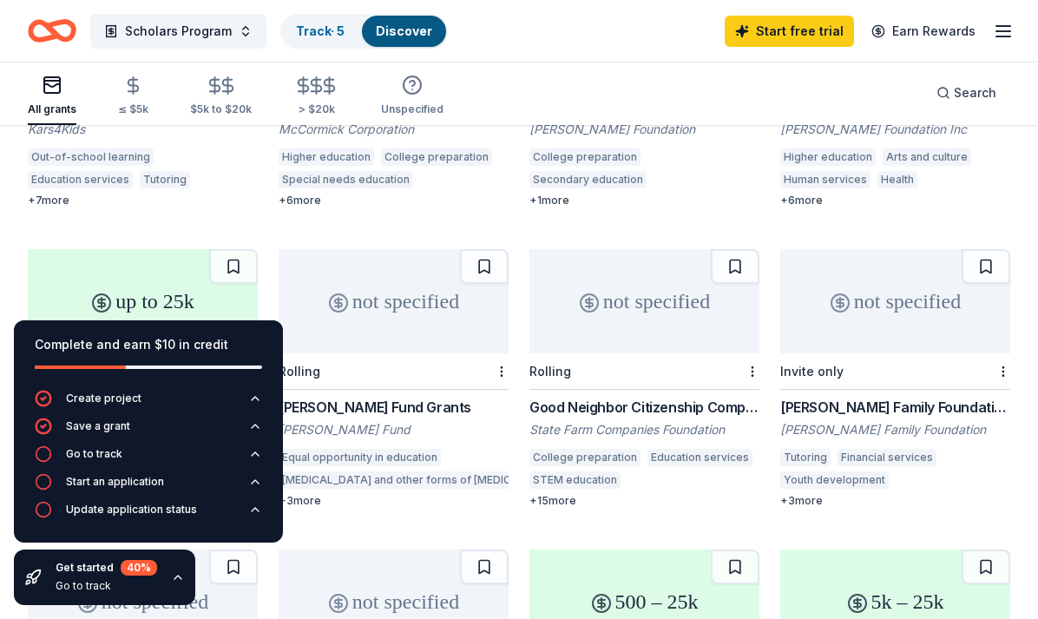
scroll to position [659, 0]
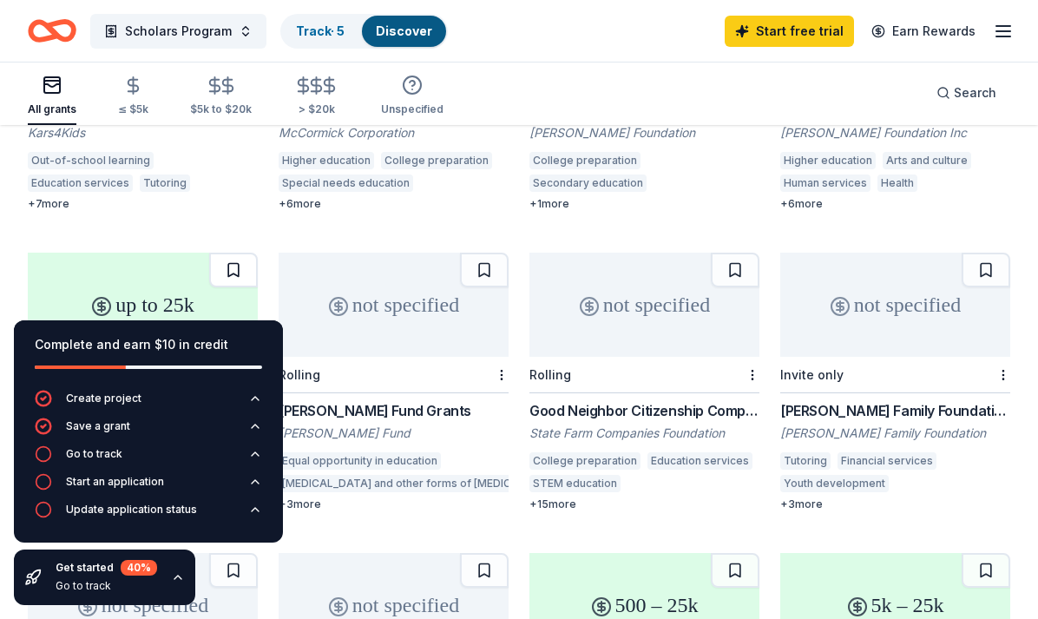
click at [241, 253] on button at bounding box center [233, 270] width 49 height 35
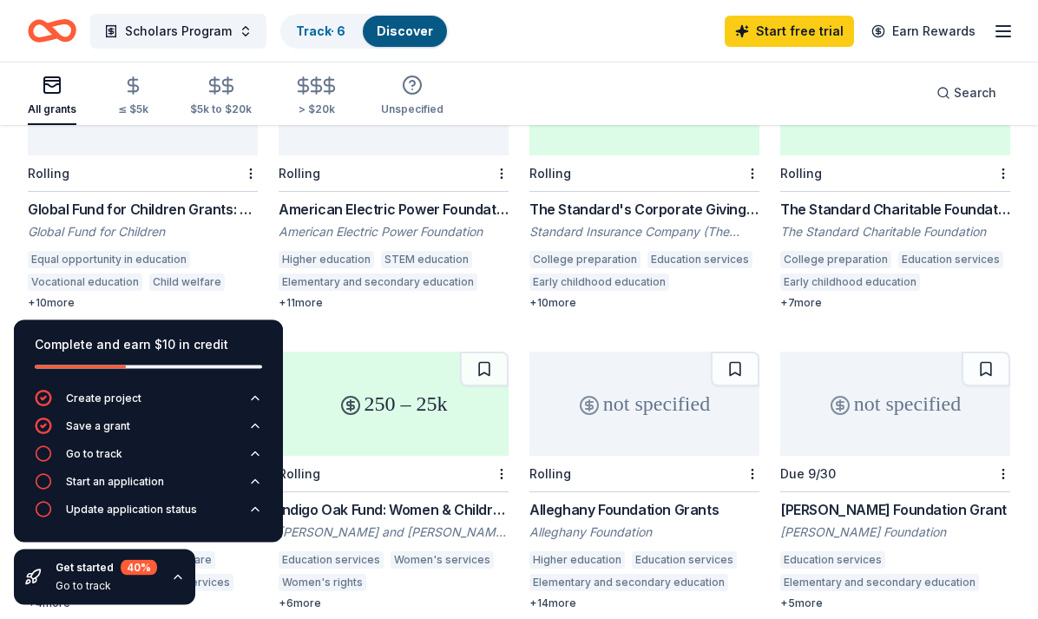
scroll to position [1161, 0]
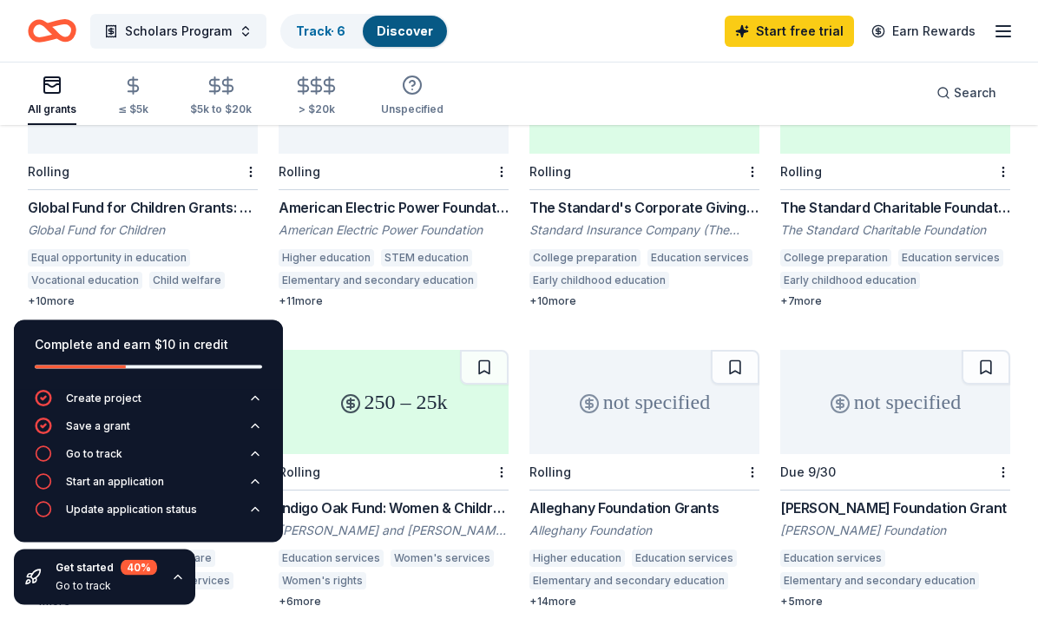
scroll to position [1160, 0]
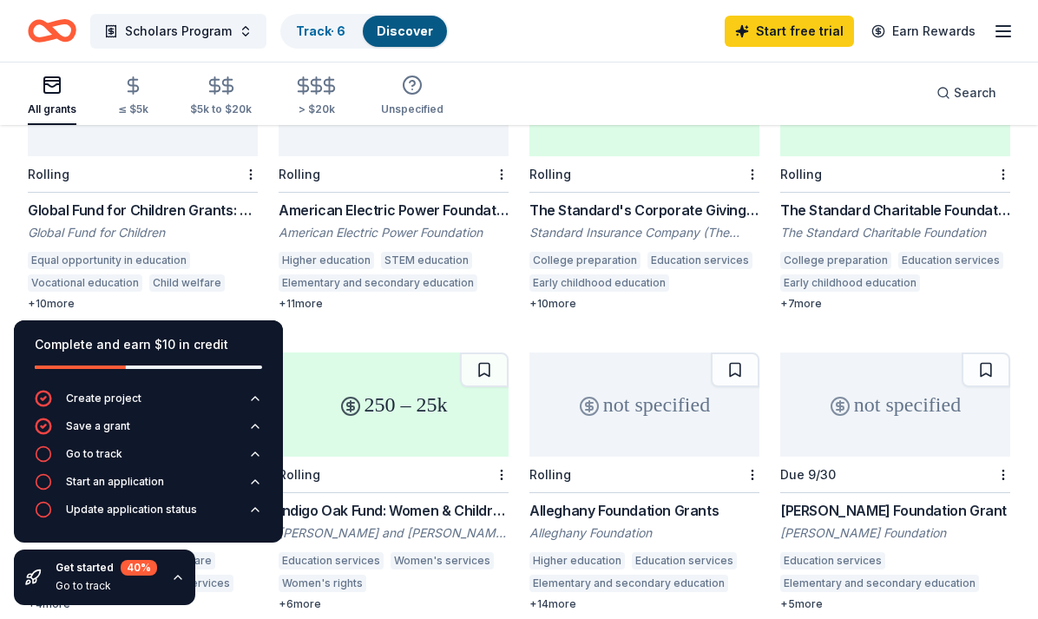
click at [424, 500] on div "Indigo Oak Fund: Women & Children's Issues Vance R and Colleen H Andrus Family …" at bounding box center [394, 555] width 230 height 111
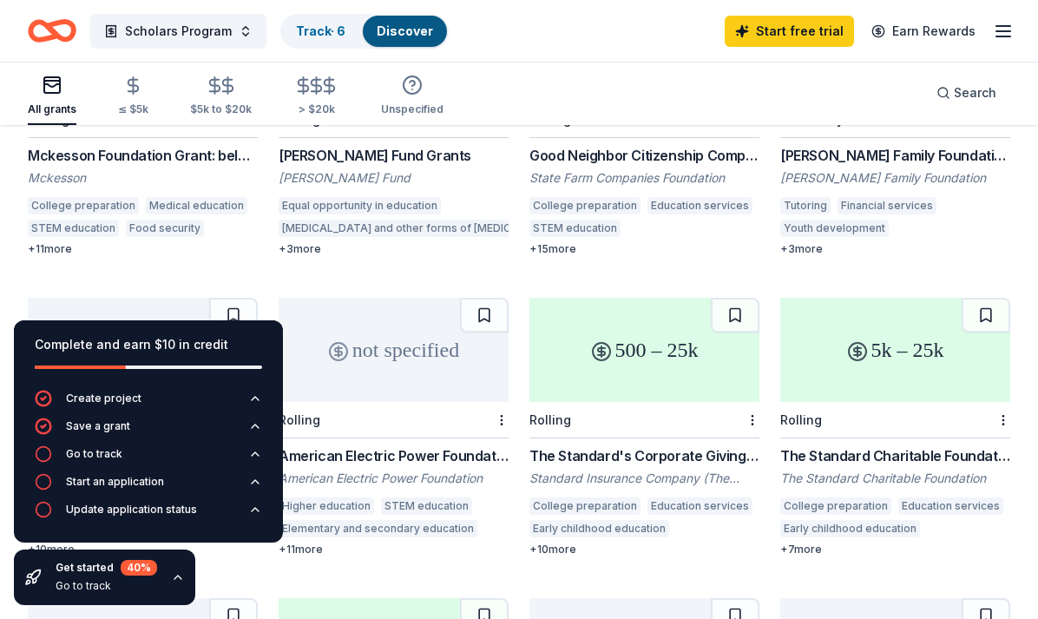
scroll to position [942, 0]
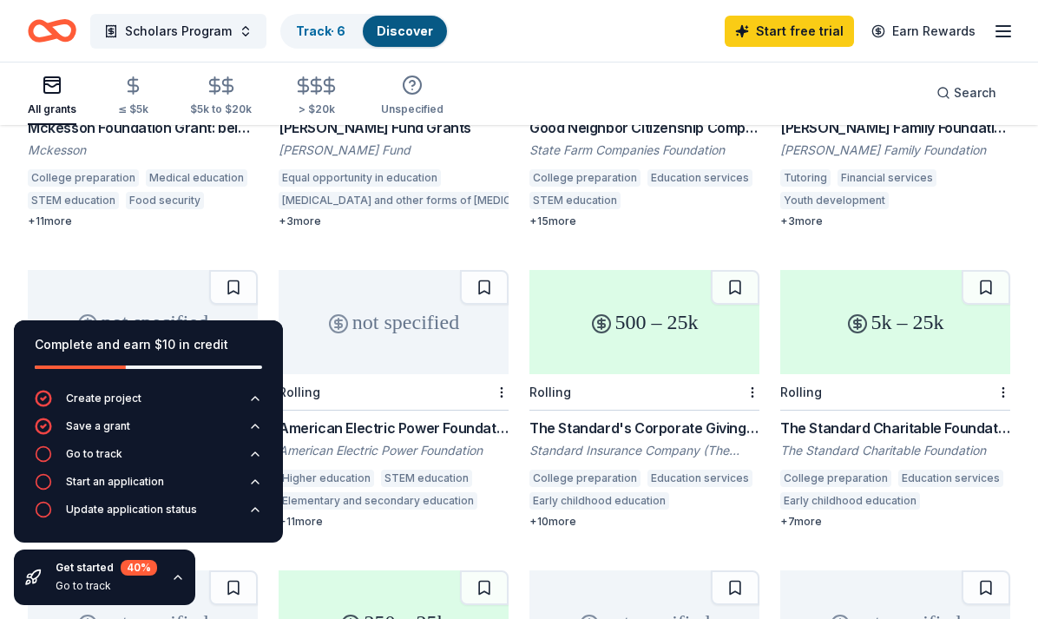
click at [648, 271] on div "500 – 25k" at bounding box center [645, 322] width 230 height 104
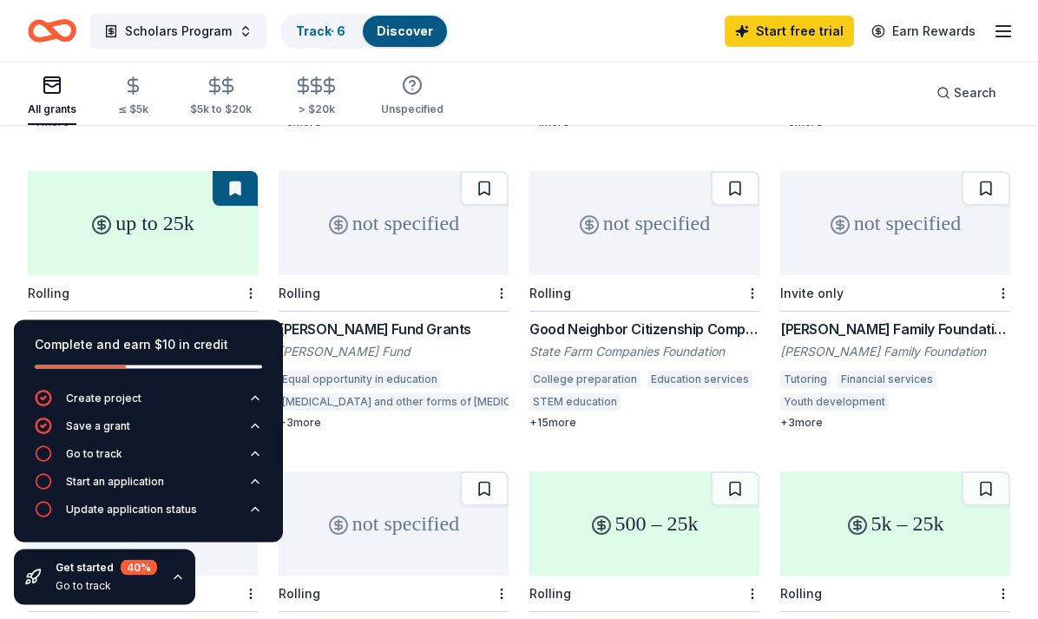
scroll to position [741, 0]
click at [179, 209] on div "up to 25k" at bounding box center [143, 223] width 230 height 104
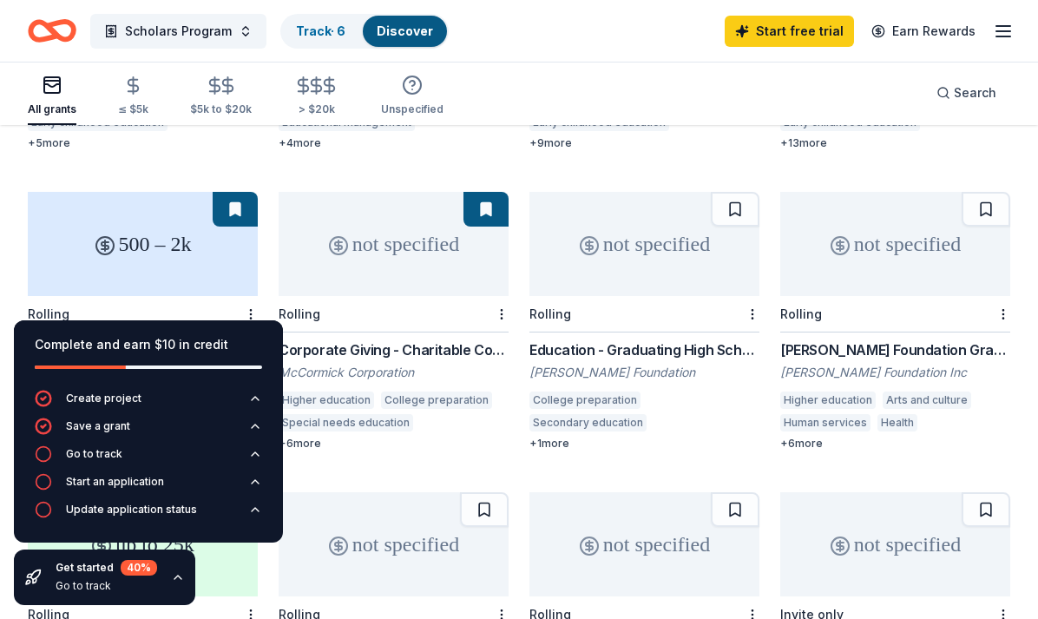
scroll to position [418, 0]
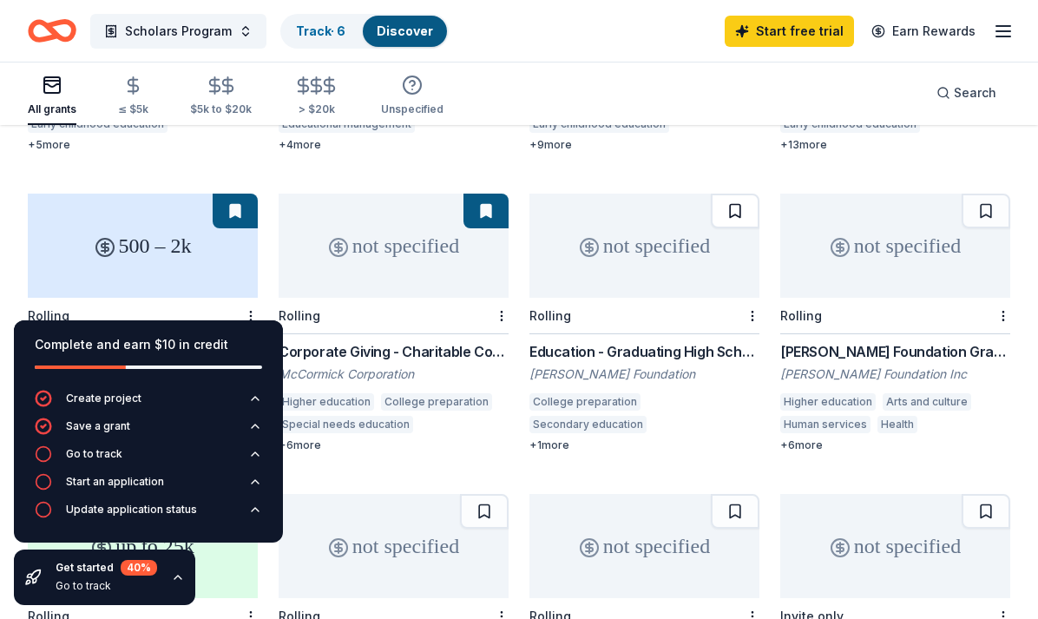
click at [726, 194] on button at bounding box center [735, 211] width 49 height 35
click at [643, 244] on div "not specified" at bounding box center [645, 246] width 230 height 104
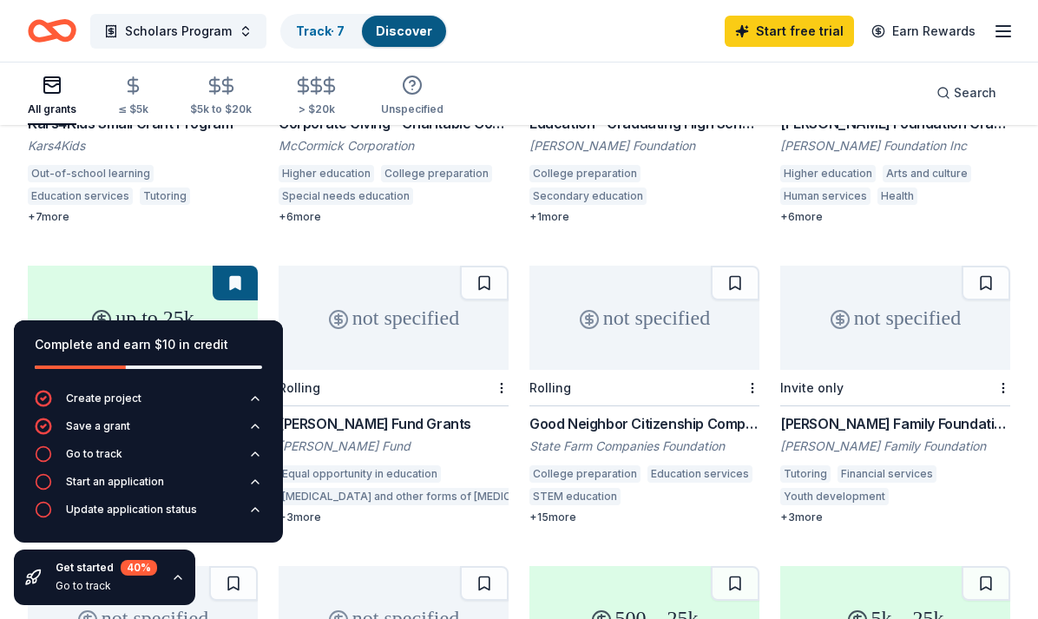
scroll to position [645, 0]
click at [52, 102] on div "All grants" at bounding box center [52, 96] width 49 height 42
click at [306, 93] on icon "button" at bounding box center [316, 86] width 20 height 20
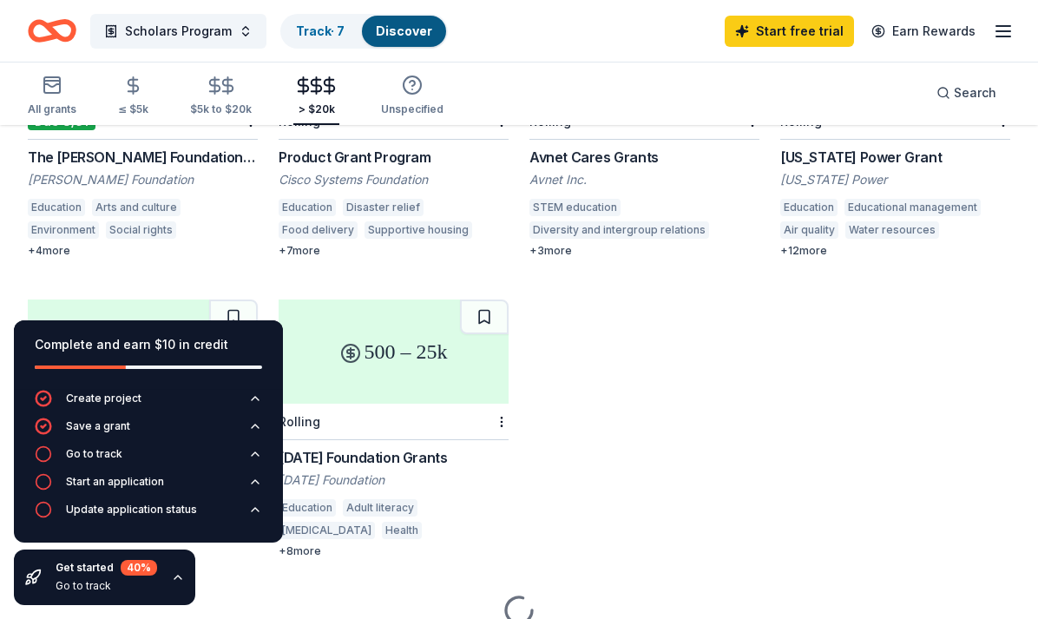
scroll to position [613, 0]
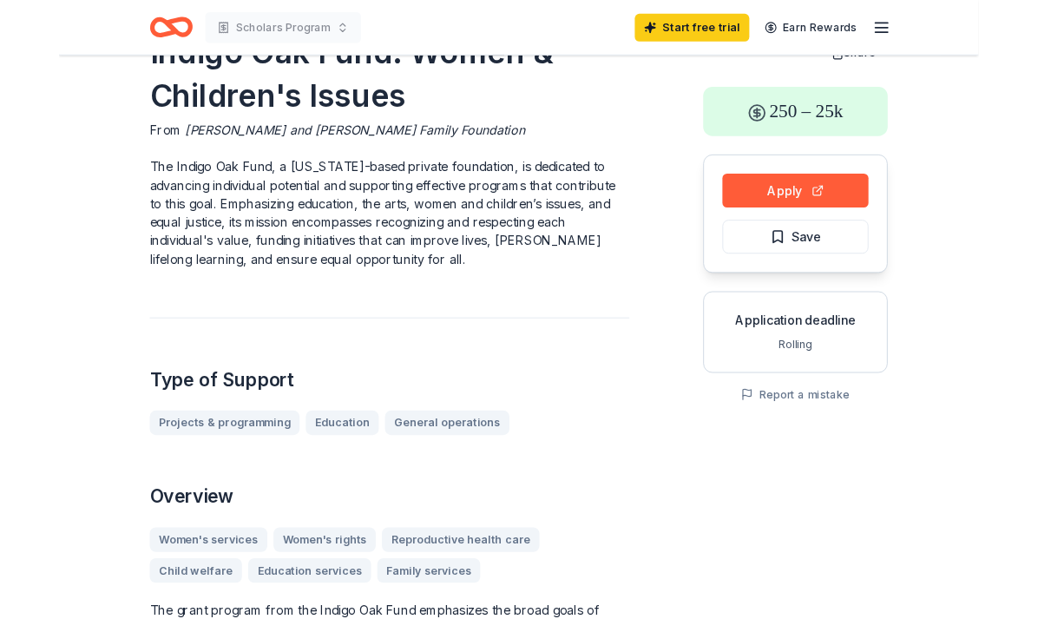
scroll to position [54, 0]
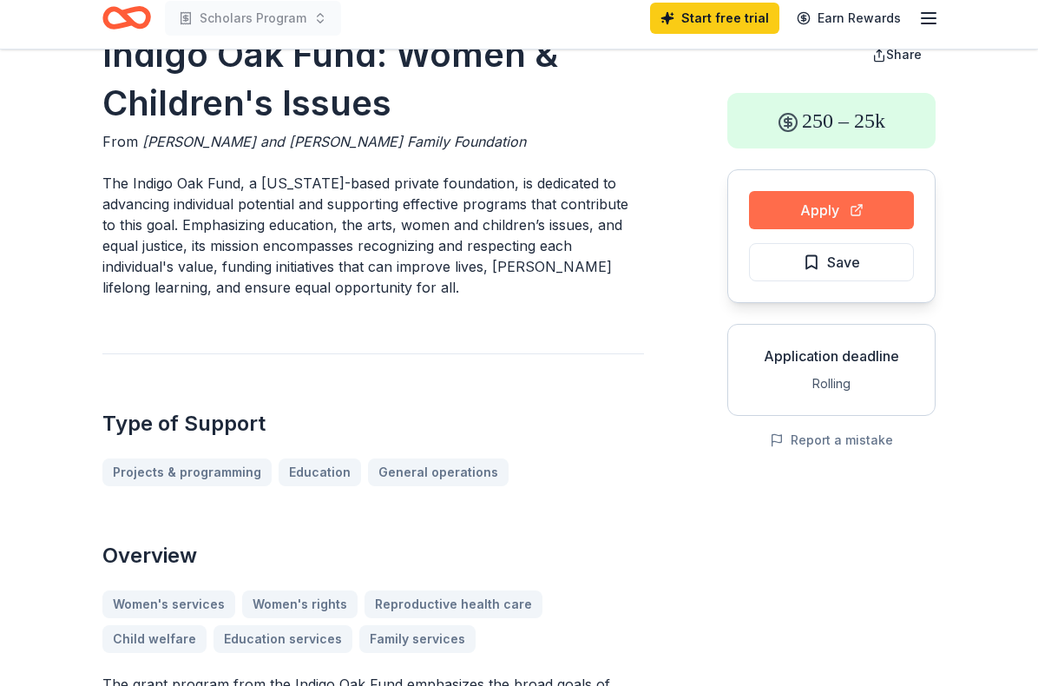
click at [815, 212] on button "Apply" at bounding box center [831, 223] width 165 height 38
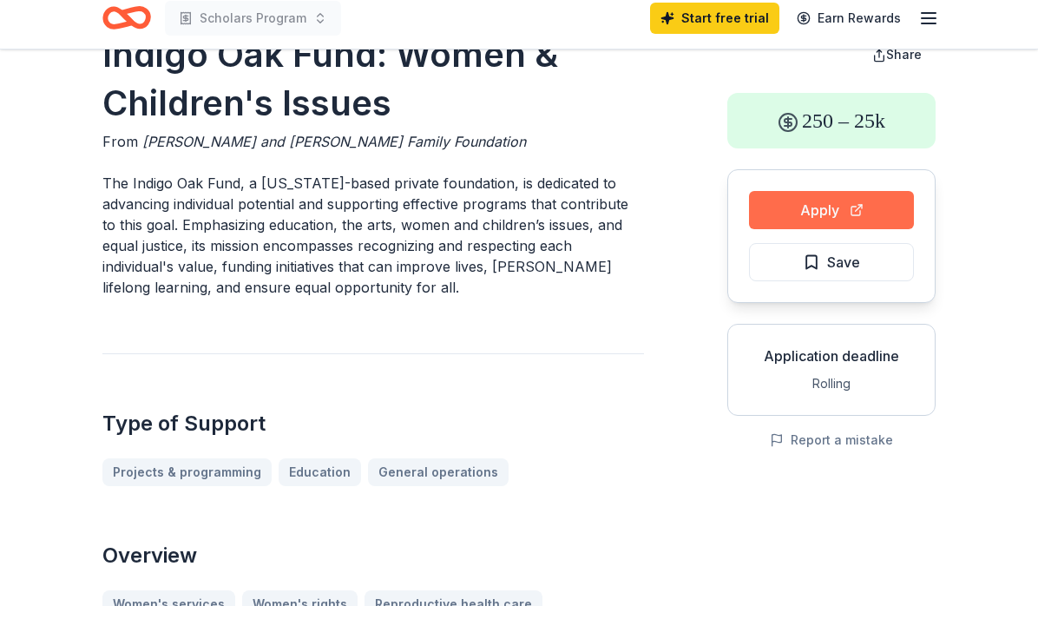
scroll to position [67, 0]
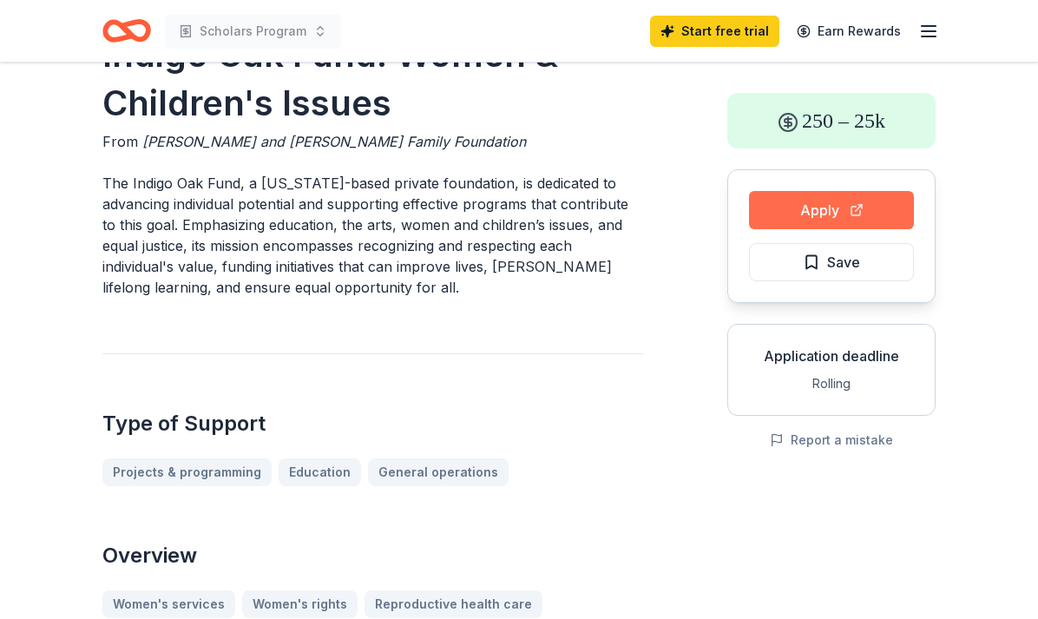
click at [819, 219] on button "Apply" at bounding box center [831, 210] width 165 height 38
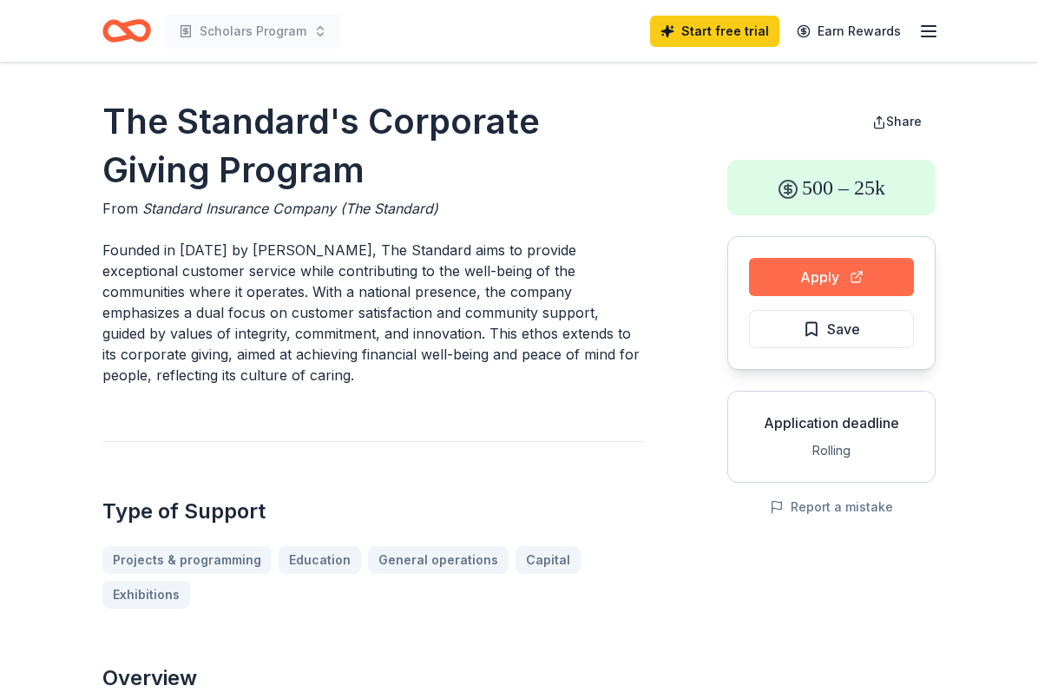
click at [880, 274] on button "Apply" at bounding box center [831, 277] width 165 height 38
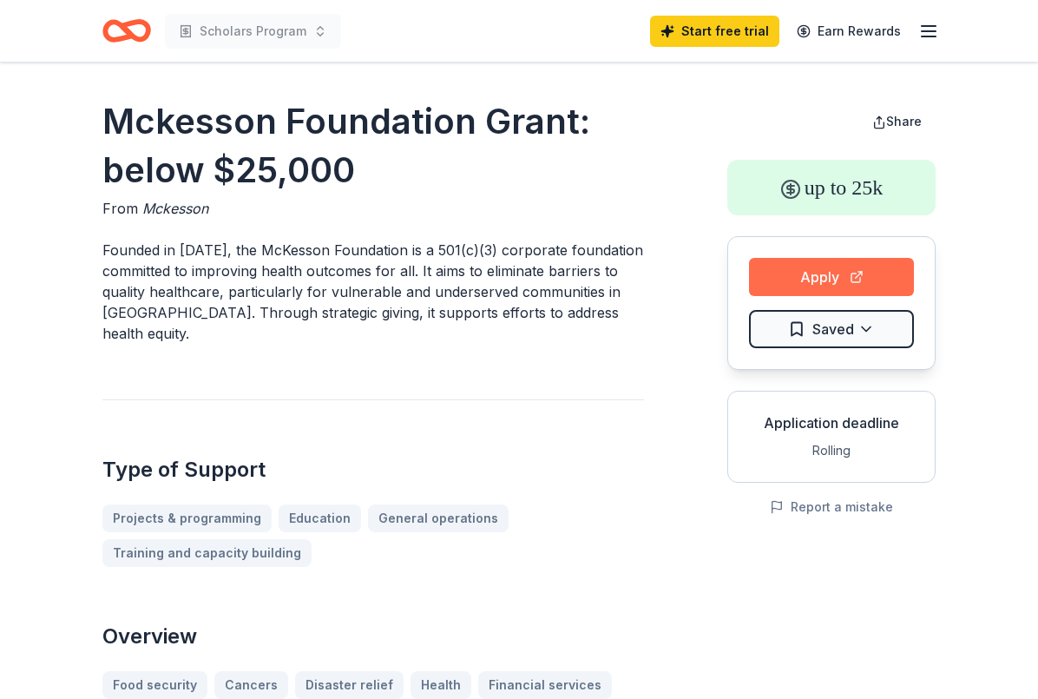
click at [872, 287] on button "Apply" at bounding box center [831, 277] width 165 height 38
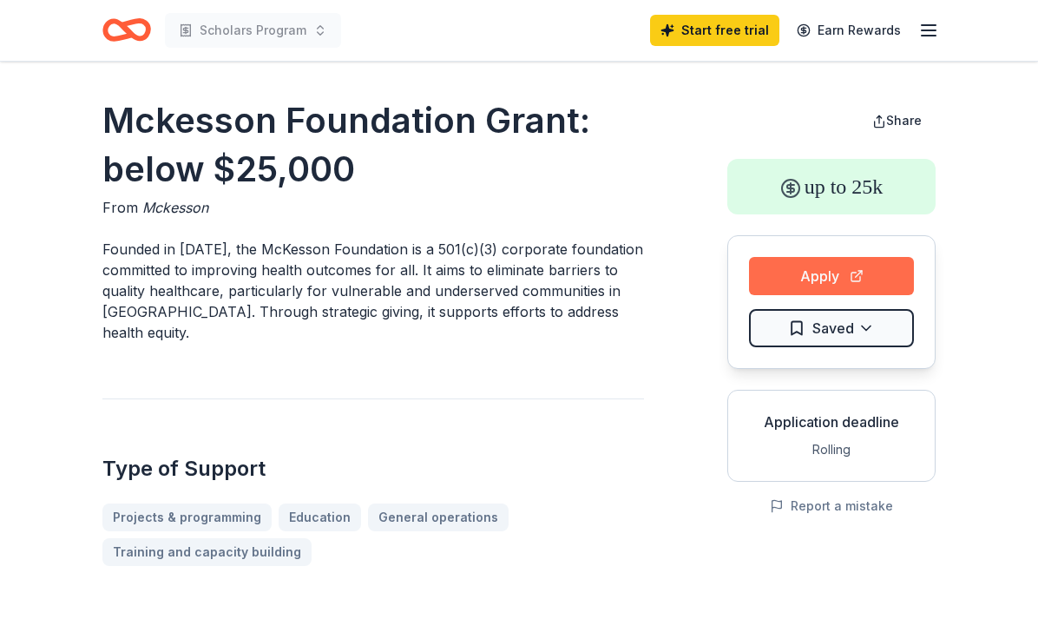
scroll to position [76, 0]
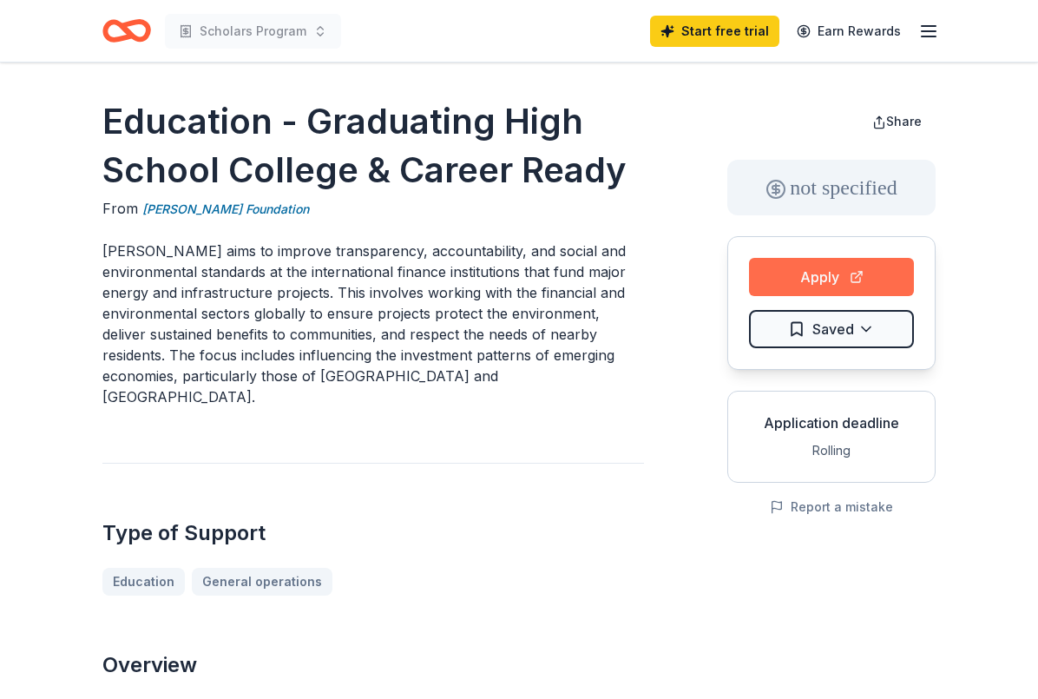
click at [877, 274] on button "Apply" at bounding box center [831, 277] width 165 height 38
